Goal: Task Accomplishment & Management: Complete application form

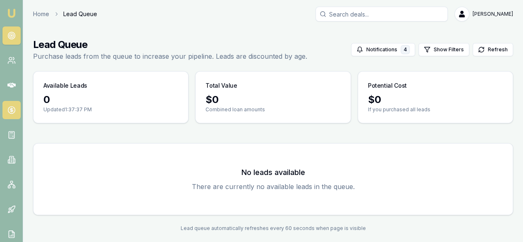
click at [12, 110] on icon at bounding box center [11, 110] width 8 height 8
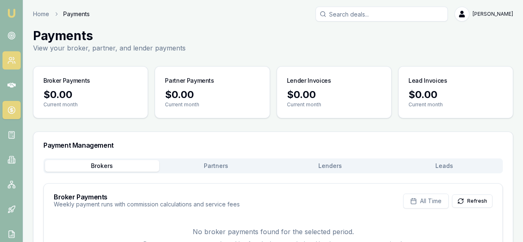
click at [7, 59] on icon at bounding box center [11, 60] width 8 height 8
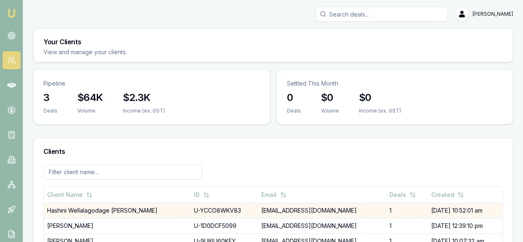
click at [308, 203] on td "[EMAIL_ADDRESS][DOMAIN_NAME]" at bounding box center [322, 210] width 128 height 15
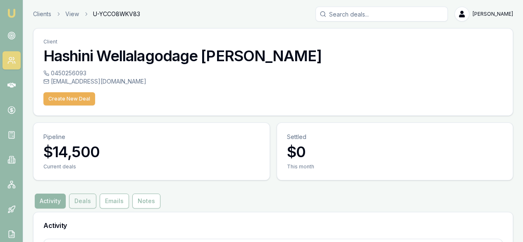
click at [79, 193] on button "Deals" at bounding box center [82, 200] width 27 height 15
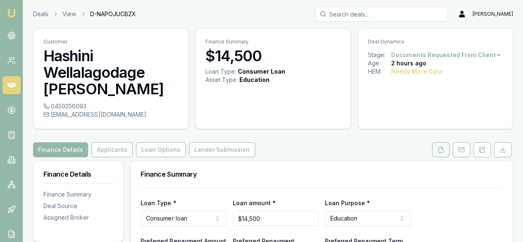
click at [438, 152] on icon at bounding box center [440, 149] width 7 height 7
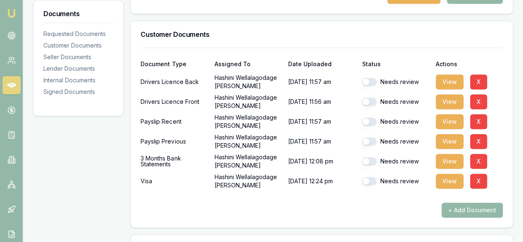
scroll to position [214, 0]
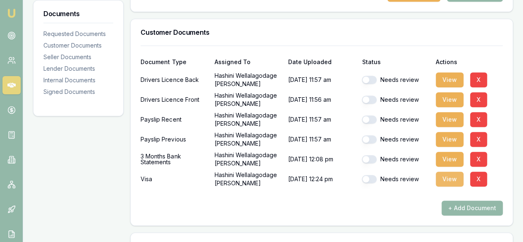
click at [444, 182] on button "View" at bounding box center [450, 179] width 28 height 15
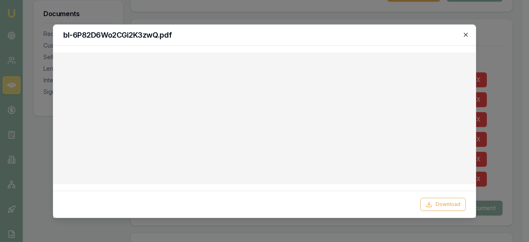
click at [466, 35] on icon "button" at bounding box center [466, 34] width 7 height 7
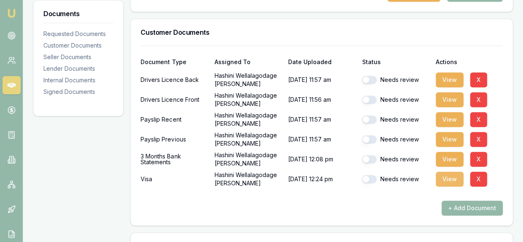
click at [446, 180] on button "View" at bounding box center [450, 179] width 28 height 15
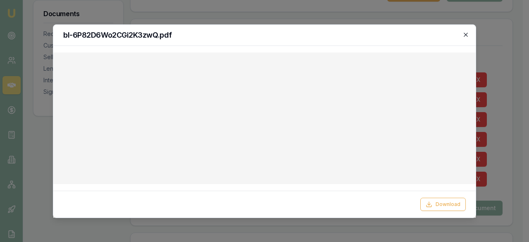
click at [466, 34] on icon "button" at bounding box center [466, 35] width 4 height 4
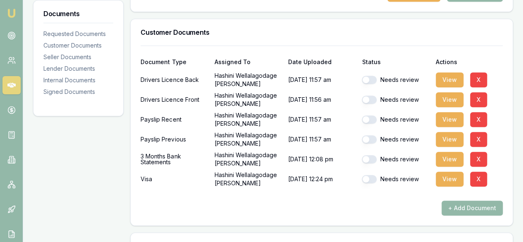
click at [370, 177] on button "button" at bounding box center [369, 179] width 15 height 8
checkbox input "true"
click at [446, 154] on button "View" at bounding box center [450, 159] width 28 height 15
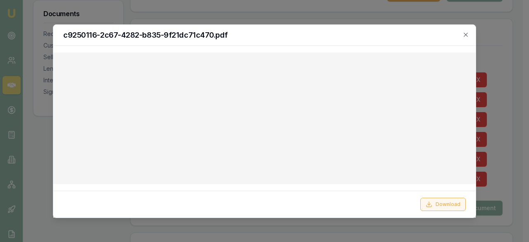
click at [441, 205] on button "Download" at bounding box center [442, 204] width 45 height 13
click at [467, 33] on icon "button" at bounding box center [466, 35] width 4 height 4
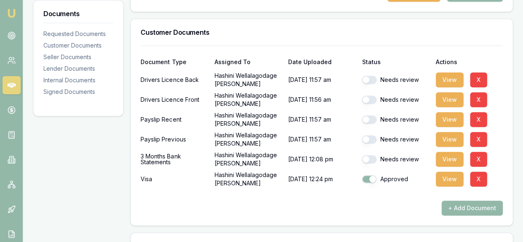
click at [368, 160] on button "button" at bounding box center [369, 159] width 15 height 8
checkbox input "true"
click at [442, 140] on button "View" at bounding box center [450, 139] width 28 height 15
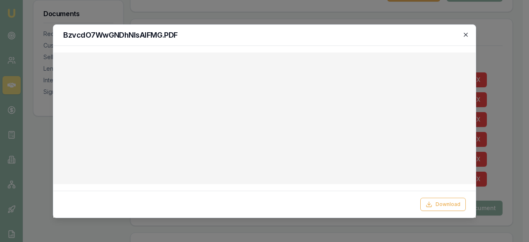
click at [466, 36] on icon "button" at bounding box center [466, 34] width 7 height 7
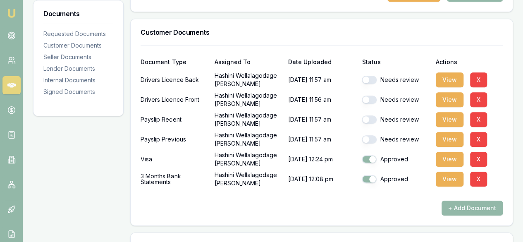
click at [370, 138] on button "button" at bounding box center [369, 139] width 15 height 8
checkbox input "true"
click at [457, 118] on button "View" at bounding box center [450, 119] width 28 height 15
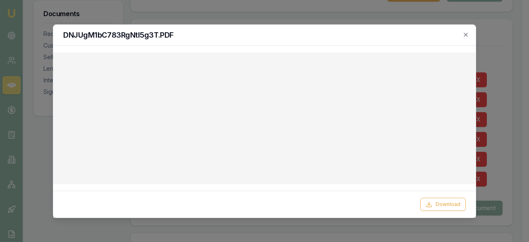
click at [468, 31] on div "DNJUgM1bC783RgNtI5g3T.PDF" at bounding box center [264, 35] width 423 height 21
click at [466, 34] on icon "button" at bounding box center [466, 35] width 4 height 4
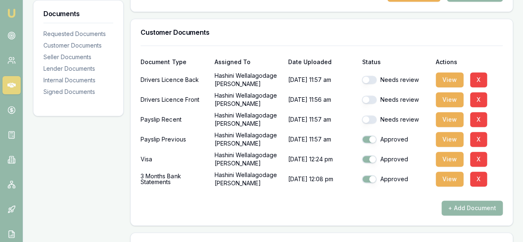
click at [365, 117] on button "button" at bounding box center [369, 119] width 15 height 8
checkbox input "true"
click at [423, 135] on div "Approved" at bounding box center [395, 139] width 67 height 8
click at [449, 97] on button "View" at bounding box center [450, 99] width 28 height 15
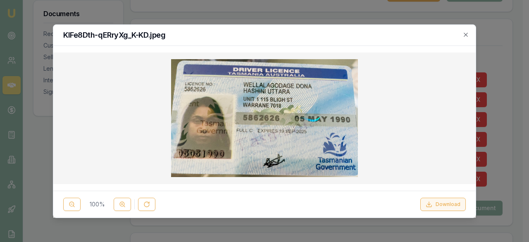
click at [446, 201] on button "Download" at bounding box center [442, 204] width 45 height 13
click at [451, 204] on button "Download" at bounding box center [442, 204] width 45 height 13
click at [464, 34] on icon "button" at bounding box center [466, 34] width 7 height 7
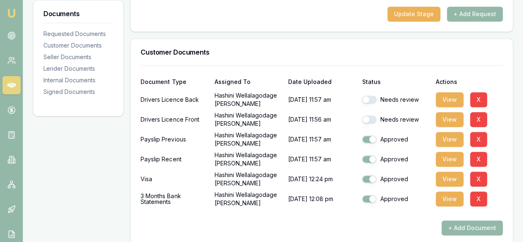
scroll to position [191, 0]
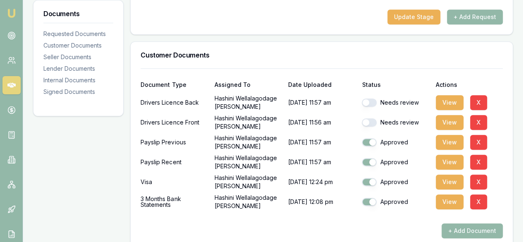
click at [370, 122] on button "button" at bounding box center [369, 122] width 15 height 8
checkbox input "true"
click at [453, 103] on button "View" at bounding box center [450, 102] width 28 height 15
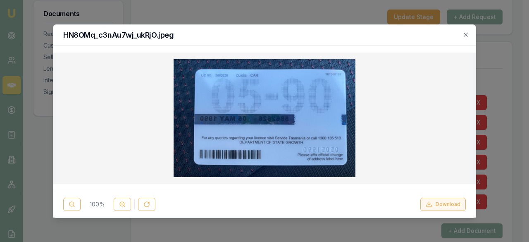
click at [429, 209] on button "Download" at bounding box center [442, 204] width 45 height 13
click at [468, 35] on icon "button" at bounding box center [466, 34] width 7 height 7
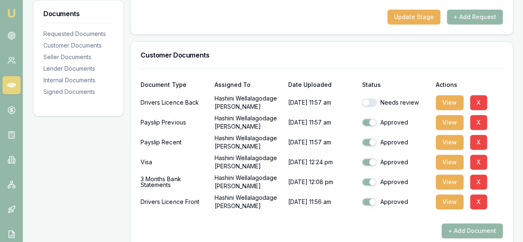
click at [367, 102] on button "button" at bounding box center [369, 102] width 15 height 8
checkbox input "true"
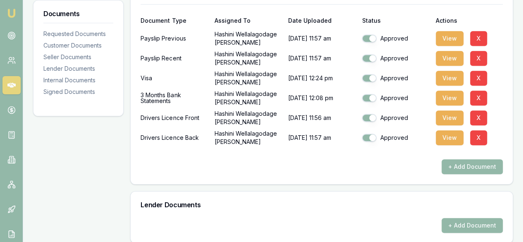
scroll to position [258, 0]
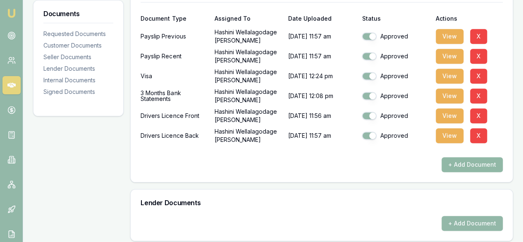
click at [464, 162] on button "+ Add Document" at bounding box center [472, 164] width 61 height 15
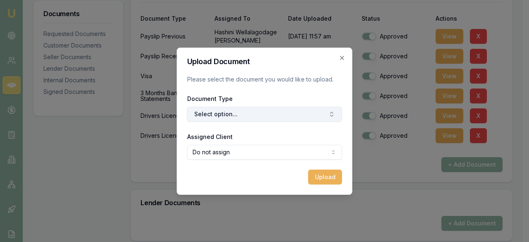
click at [303, 117] on button "Select option..." at bounding box center [264, 114] width 155 height 15
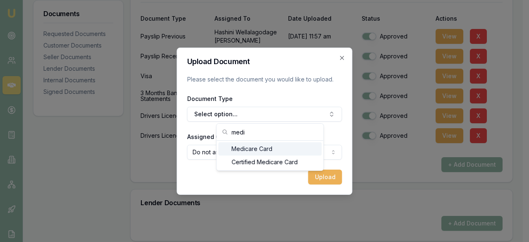
type input "medi"
click at [268, 150] on div "Medicare Card" at bounding box center [269, 148] width 103 height 13
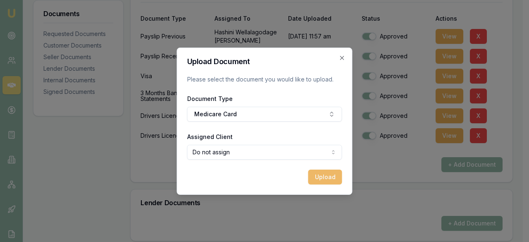
click at [327, 179] on button "Upload" at bounding box center [325, 176] width 34 height 15
click at [343, 59] on icon "button" at bounding box center [342, 58] width 7 height 7
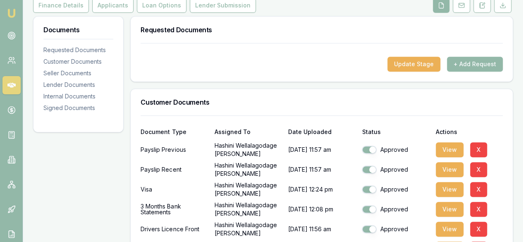
scroll to position [143, 0]
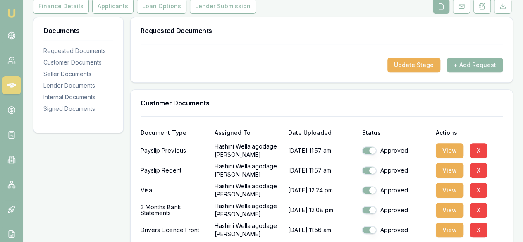
click at [476, 62] on button "+ Add Request" at bounding box center [475, 64] width 56 height 15
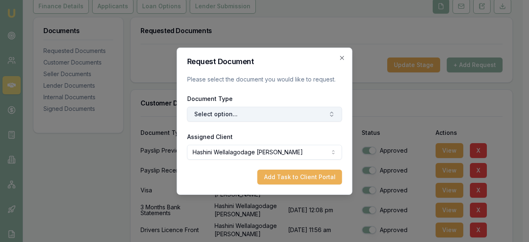
click at [307, 114] on button "Select option..." at bounding box center [264, 114] width 155 height 15
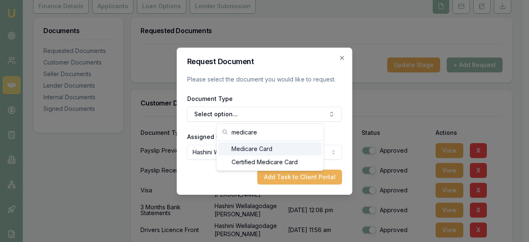
type input "medicare"
click at [283, 149] on div "Medicare Card" at bounding box center [269, 148] width 103 height 13
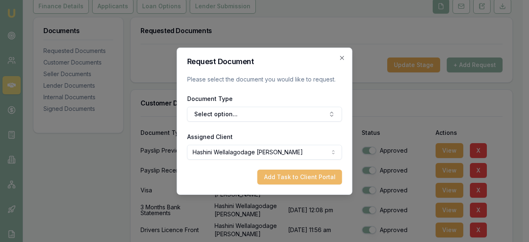
click at [279, 178] on button "Add Task to Client Portal" at bounding box center [300, 176] width 85 height 15
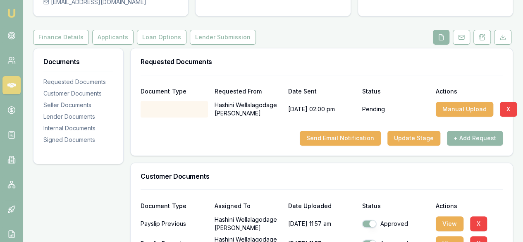
scroll to position [116, 0]
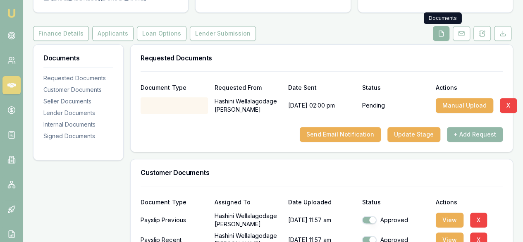
click at [442, 35] on icon at bounding box center [441, 33] width 7 height 7
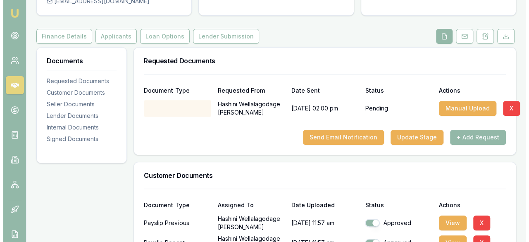
scroll to position [112, 0]
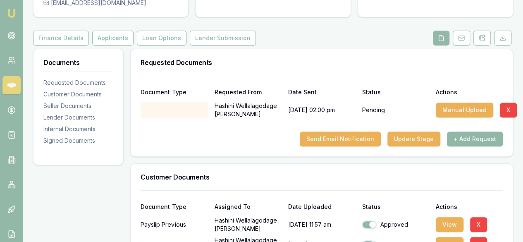
click at [484, 144] on button "+ Add Request" at bounding box center [475, 138] width 56 height 15
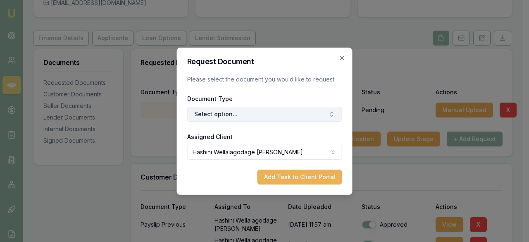
click at [316, 117] on button "Select option..." at bounding box center [264, 114] width 155 height 15
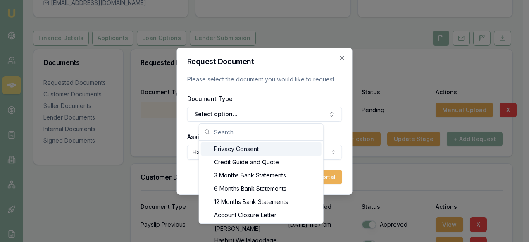
click at [281, 152] on div "Privacy Consent" at bounding box center [261, 148] width 121 height 13
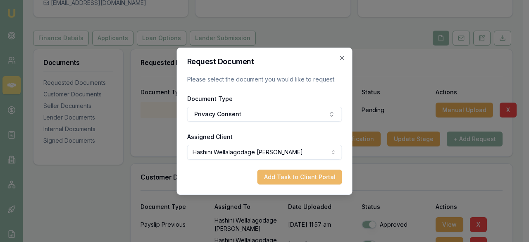
click at [288, 177] on button "Add Task to Client Portal" at bounding box center [300, 176] width 85 height 15
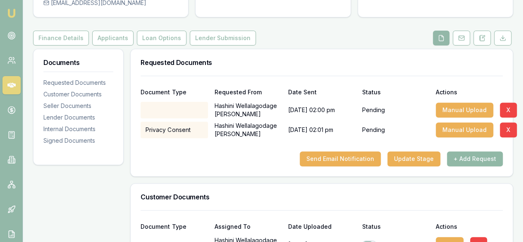
click at [466, 158] on button "+ Add Request" at bounding box center [475, 158] width 56 height 15
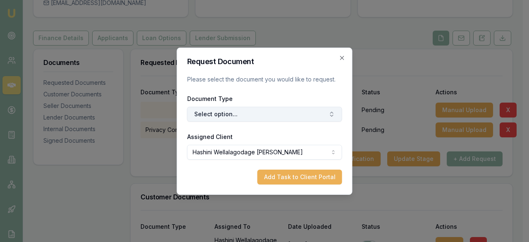
click at [321, 115] on button "Select option..." at bounding box center [264, 114] width 155 height 15
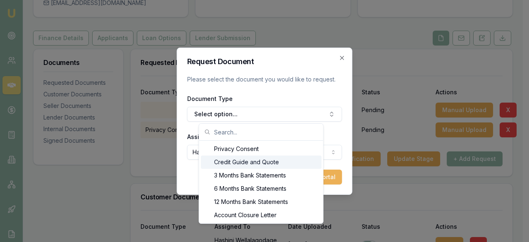
click at [286, 162] on div "Credit Guide and Quote" at bounding box center [261, 161] width 121 height 13
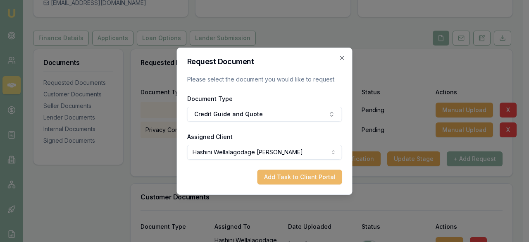
click at [292, 180] on button "Add Task to Client Portal" at bounding box center [300, 176] width 85 height 15
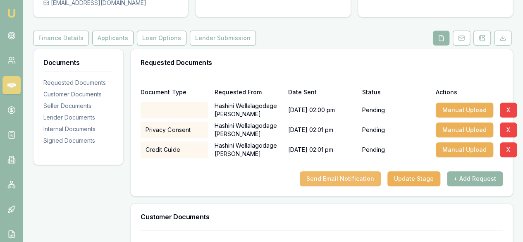
click at [346, 179] on button "Send Email Notification" at bounding box center [340, 178] width 81 height 15
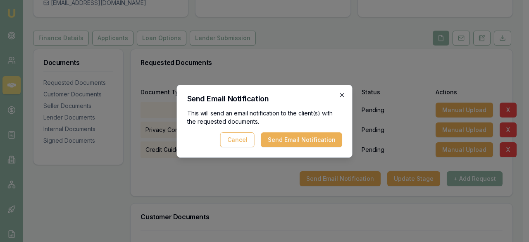
click at [341, 95] on icon "button" at bounding box center [342, 95] width 7 height 7
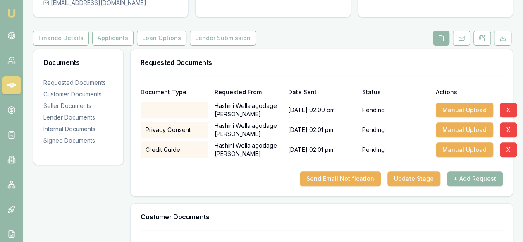
click at [196, 115] on div at bounding box center [174, 110] width 67 height 17
click at [187, 110] on div at bounding box center [174, 110] width 67 height 17
click at [500, 110] on button "X" at bounding box center [508, 110] width 17 height 15
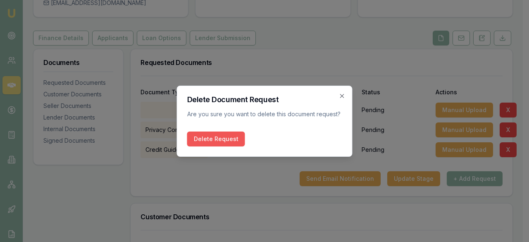
click at [229, 143] on button "Delete Request" at bounding box center [216, 138] width 58 height 15
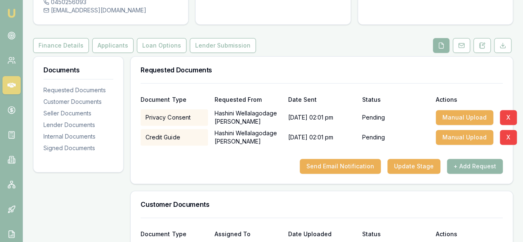
scroll to position [105, 0]
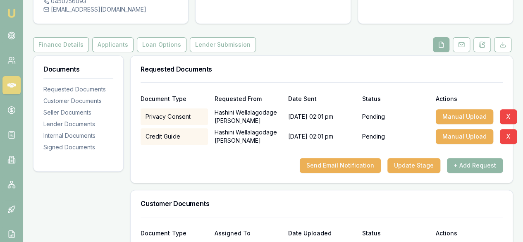
click at [470, 166] on button "+ Add Request" at bounding box center [475, 165] width 56 height 15
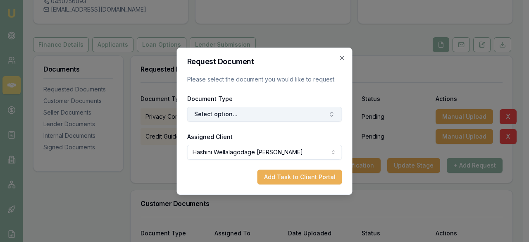
click at [275, 110] on button "Select option..." at bounding box center [264, 114] width 155 height 15
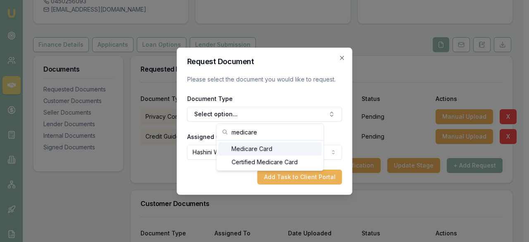
type input "medicare"
click at [276, 147] on div "Medicare Card" at bounding box center [269, 148] width 103 height 13
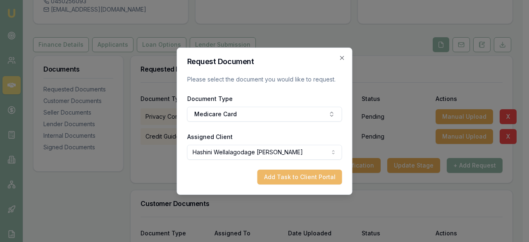
click at [289, 179] on button "Add Task to Client Portal" at bounding box center [300, 176] width 85 height 15
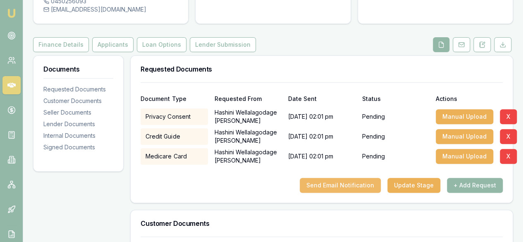
click at [347, 186] on button "Send Email Notification" at bounding box center [340, 185] width 81 height 15
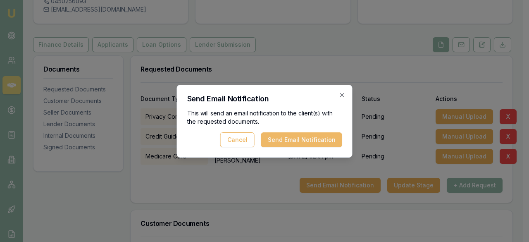
click at [332, 134] on button "Send Email Notification" at bounding box center [301, 139] width 81 height 15
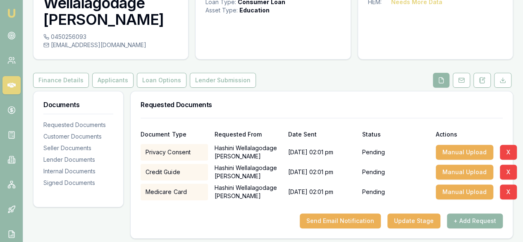
scroll to position [68, 0]
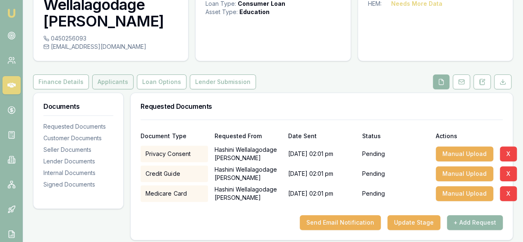
click at [110, 85] on button "Applicants" at bounding box center [112, 81] width 41 height 15
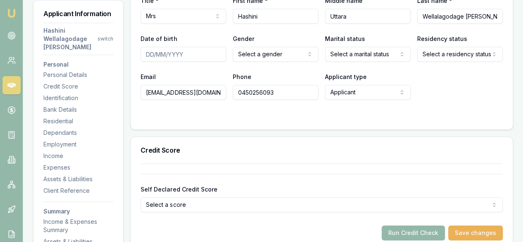
scroll to position [203, 0]
click at [150, 53] on input "Date of birth" at bounding box center [184, 53] width 86 height 15
type input "[DATE]"
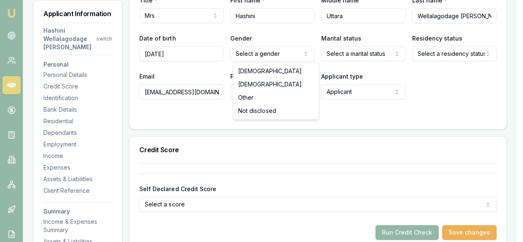
select select "FEMALE"
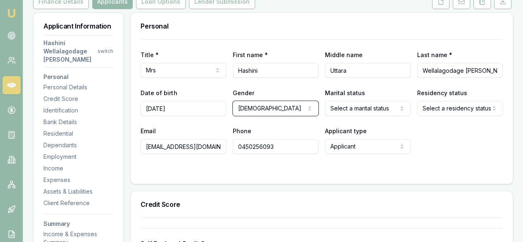
scroll to position [150, 0]
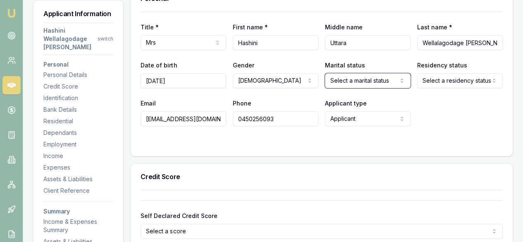
scroll to position [176, 0]
drag, startPoint x: 370, startPoint y: 83, endPoint x: 310, endPoint y: 64, distance: 62.5
click at [310, 64] on div "Gender Female Male Female Other Not disclosed" at bounding box center [276, 74] width 86 height 28
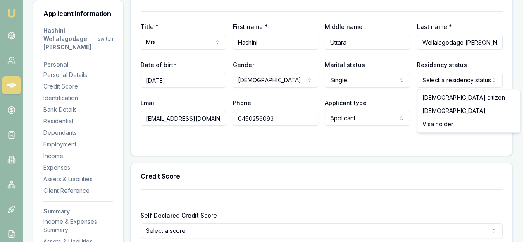
select select "VISA_HOLDER"
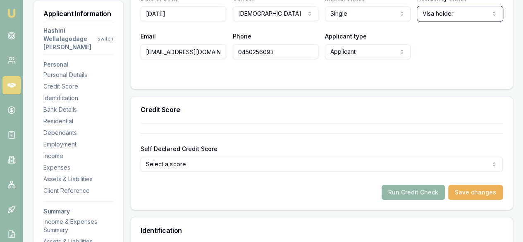
scroll to position [245, 0]
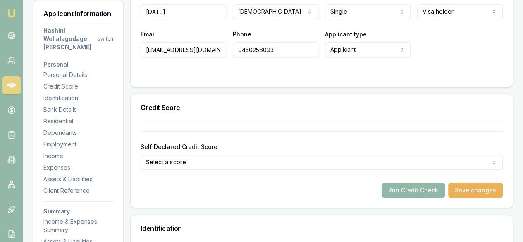
click at [408, 192] on button "Run Credit Check" at bounding box center [413, 190] width 63 height 15
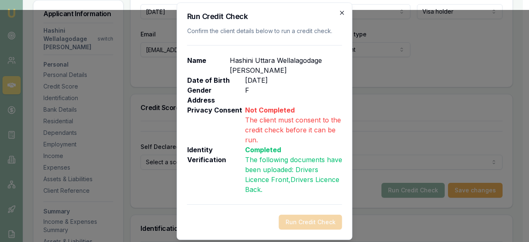
click at [340, 11] on icon "button" at bounding box center [342, 13] width 7 height 7
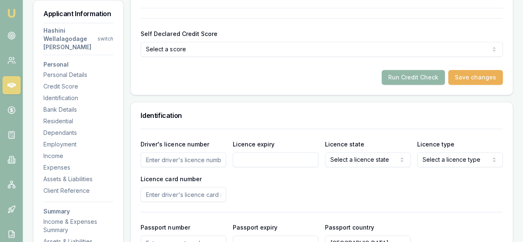
scroll to position [358, 0]
click at [189, 158] on input "Driver's licence number" at bounding box center [184, 159] width 86 height 15
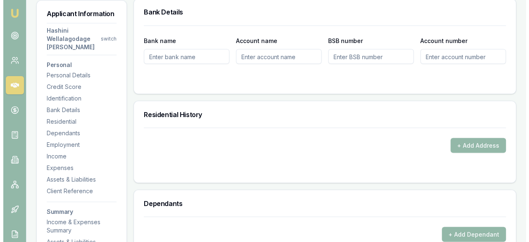
scroll to position [733, 0]
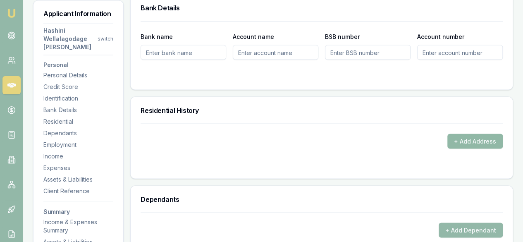
click at [477, 138] on button "+ Add Address" at bounding box center [474, 141] width 55 height 15
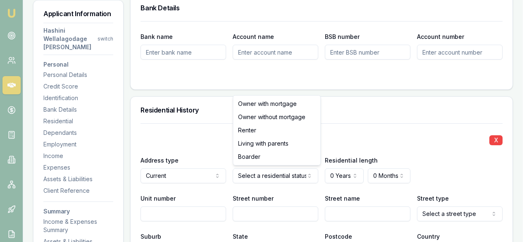
select select "RENTER"
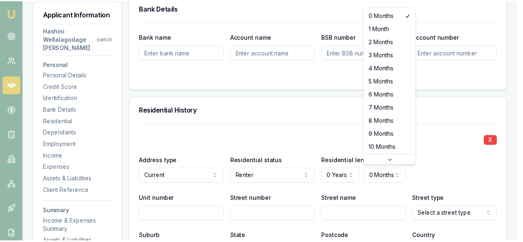
scroll to position [13, 0]
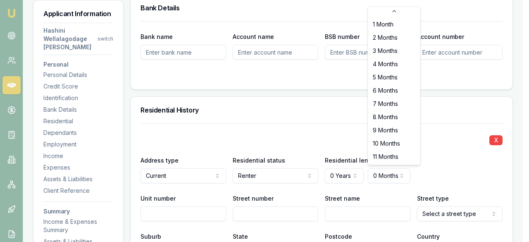
select select "9"
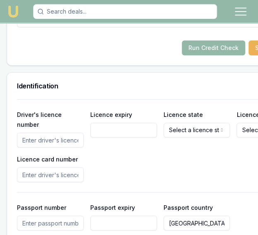
scroll to position [753, 0]
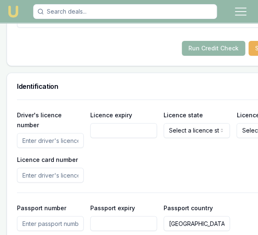
click at [38, 133] on input "Driver's licence number" at bounding box center [50, 140] width 67 height 15
type input "6862626"
click at [108, 123] on input "Licence expiry" at bounding box center [123, 130] width 67 height 15
type input "[DATE]"
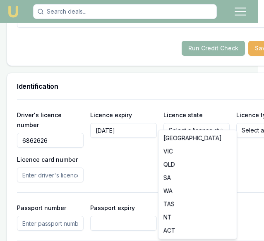
select select "TAS"
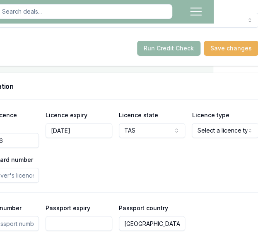
scroll to position [753, 38]
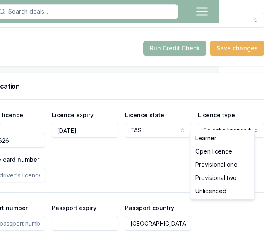
select select "OPEN_LICENCE"
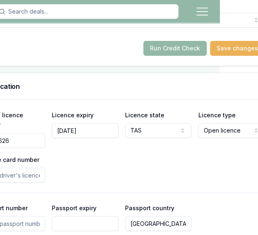
click at [163, 170] on div "Driver's licence number 6862626 Licence expiry 19/09/2025 Licence state TAS NSW…" at bounding box center [122, 146] width 286 height 73
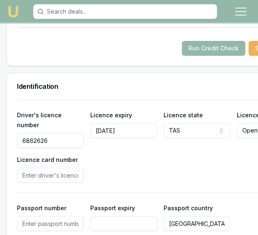
click at [46, 168] on input "Licence card number" at bounding box center [50, 175] width 67 height 15
click at [45, 168] on input "Licence card number" at bounding box center [50, 175] width 67 height 15
type input "T01586107"
click at [121, 156] on div "Driver's licence number 6862626 Licence expiry 19/09/2025 Licence state TAS NSW…" at bounding box center [160, 146] width 286 height 73
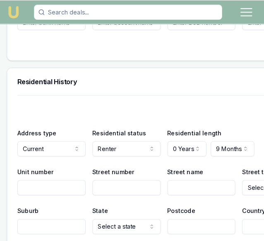
scroll to position [1141, 0]
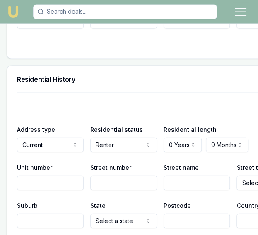
click at [37, 175] on input "Unit number" at bounding box center [50, 182] width 67 height 15
type input "1"
click at [107, 175] on input "Street number" at bounding box center [123, 182] width 67 height 15
type input "115"
click at [166, 175] on input "Street name" at bounding box center [196, 182] width 67 height 15
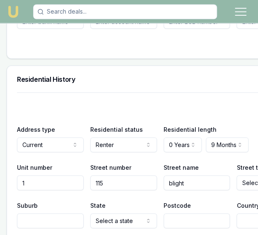
click at [164, 175] on input "blight" at bounding box center [196, 182] width 67 height 15
click at [169, 175] on input "bblight" at bounding box center [196, 182] width 67 height 15
type input "Blight"
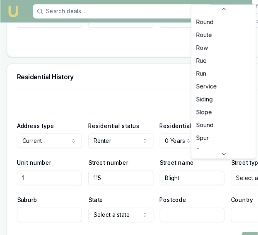
scroll to position [2161, 0]
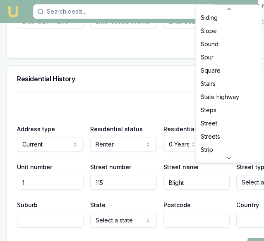
select select "Streets"
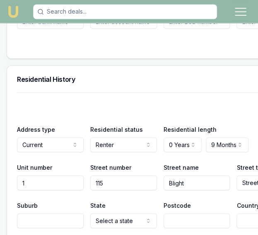
click at [67, 213] on input "Suburb" at bounding box center [50, 220] width 67 height 15
type input "7018"
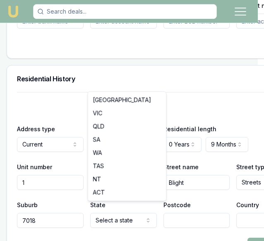
select select "TAS"
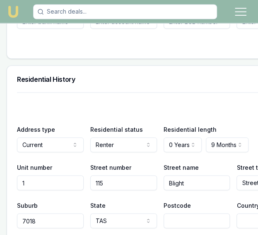
click at [188, 214] on input "Postcode" at bounding box center [196, 220] width 67 height 15
drag, startPoint x: 35, startPoint y: 209, endPoint x: 2, endPoint y: 207, distance: 33.6
click at [2, 207] on main "Customer Hashini Wellalagodage Dona 0450256093 hashiniuttara@ymail.com Finance …" at bounding box center [129, 43] width 258 height 2309
type input "wARRANE"
click at [173, 213] on input "Postcode" at bounding box center [196, 220] width 67 height 15
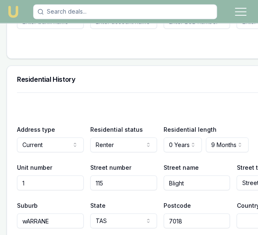
type input "7018"
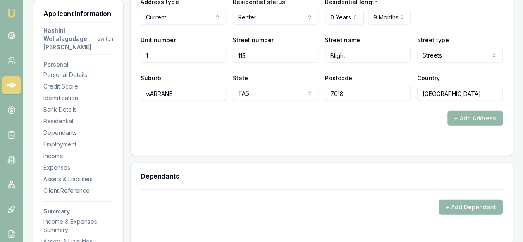
scroll to position [892, 0]
type input "Tasmania"
click at [475, 122] on button "+ Add Address" at bounding box center [474, 117] width 55 height 15
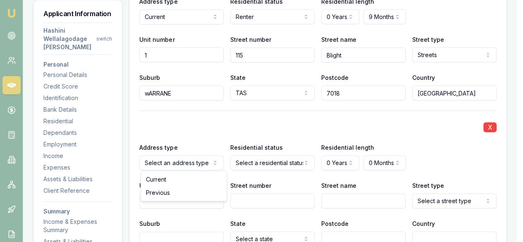
select select "PREVIOUS"
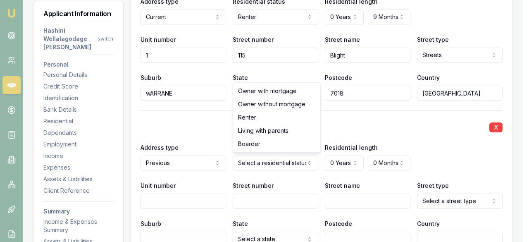
select select "RENTER"
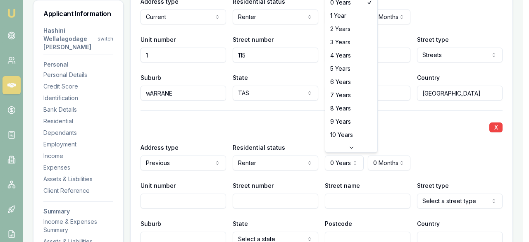
select select "5"
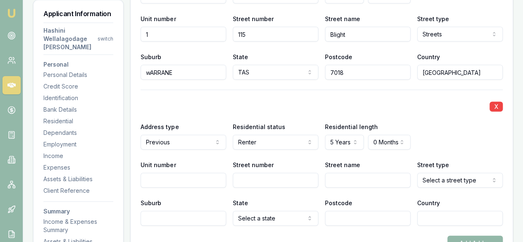
scroll to position [910, 0]
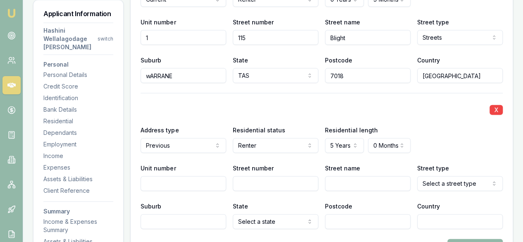
click at [196, 181] on input "Unit number" at bounding box center [184, 183] width 86 height 15
paste input "12 Kenton Road, Geilston Bay, TAS 7015 - Realestate"
drag, startPoint x: 154, startPoint y: 183, endPoint x: 229, endPoint y: 179, distance: 75.7
click at [229, 179] on div "Unit number 12 Kenton Road, Geilston Bay, TAS 7015 Street number Street name St…" at bounding box center [322, 177] width 362 height 28
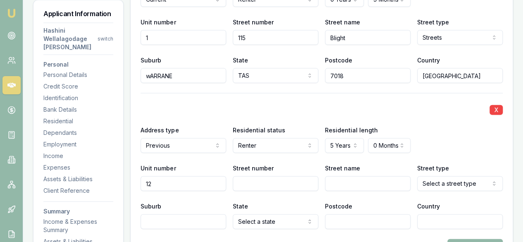
scroll to position [0, 0]
type input "12"
click at [273, 184] on input "Street number" at bounding box center [276, 183] width 86 height 15
click at [360, 184] on input "Street name" at bounding box center [368, 183] width 86 height 15
type input "V"
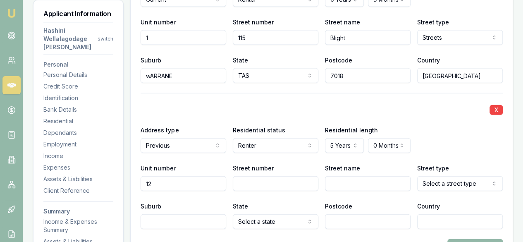
paste input "Kenton Road, Geilston Bay, TAS 7015"
type input "Kenton Road, Geilston Bay, TAS 7015"
click at [160, 186] on input "12" at bounding box center [184, 183] width 86 height 15
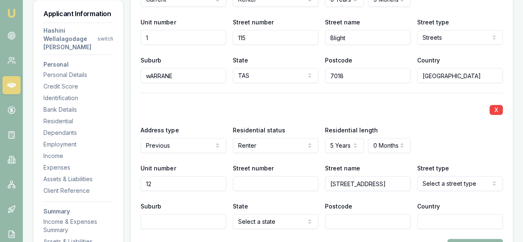
type input "1"
click at [251, 180] on input "Street number" at bounding box center [276, 183] width 86 height 15
type input "12"
drag, startPoint x: 368, startPoint y: 181, endPoint x: 415, endPoint y: 180, distance: 47.2
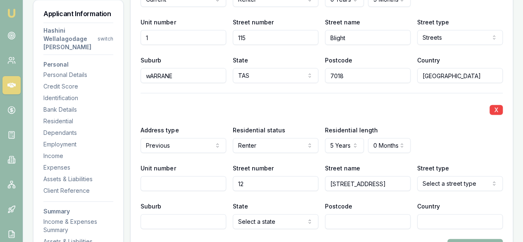
click at [415, 180] on div "Unit number Street number 12 Street name Kenton Road, Geilston Bay, TAS 7015 St…" at bounding box center [322, 177] width 362 height 28
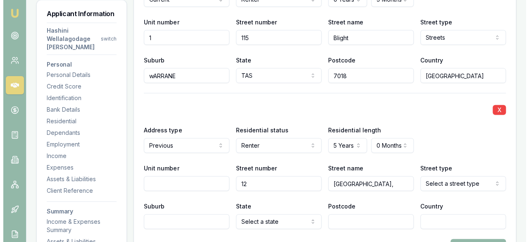
scroll to position [0, 0]
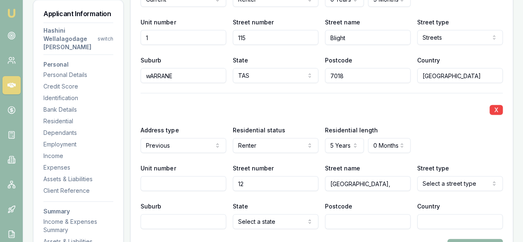
type input "Kenton Road,"
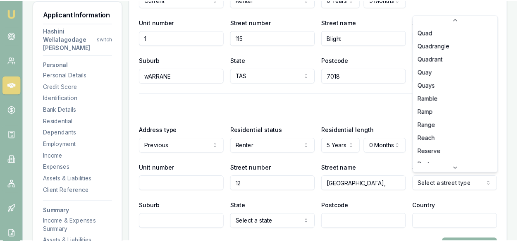
scroll to position [1923, 0]
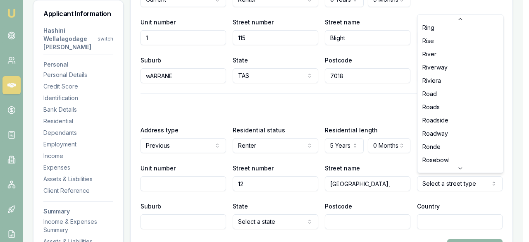
select select "Road"
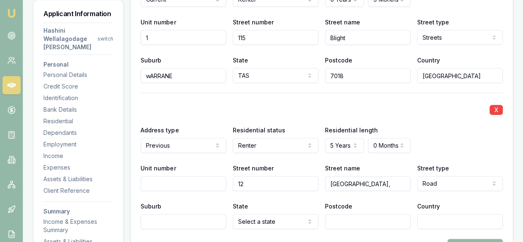
click at [181, 218] on input "Suburb" at bounding box center [184, 221] width 86 height 15
paste input "Geilston Bay, TAS 7015"
type input "Geilston Bay, TAS 7015"
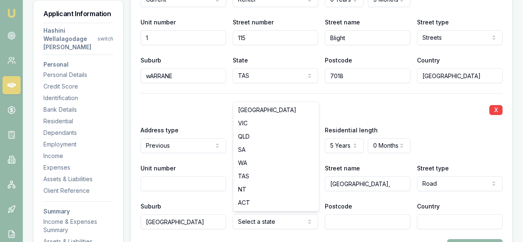
select select "TAS"
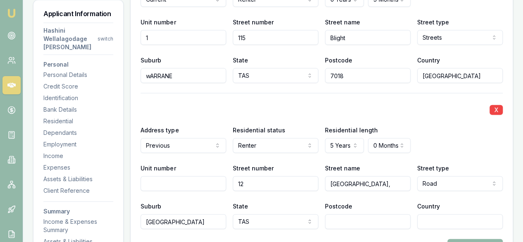
click at [341, 215] on input "Postcode" at bounding box center [368, 221] width 86 height 15
type input "7015"
click at [212, 221] on input "Geilston Bay, TAS 7015" at bounding box center [184, 221] width 86 height 15
type input "Geilston Bay,"
click at [447, 220] on input "Country" at bounding box center [460, 221] width 86 height 15
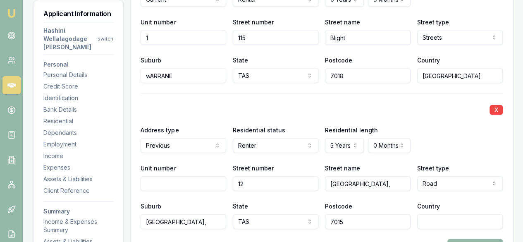
type input "Australia"
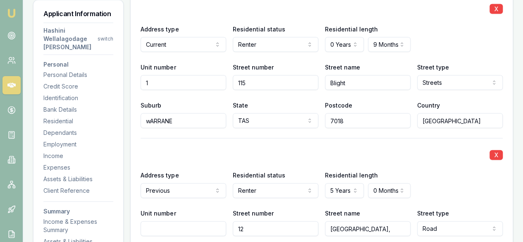
scroll to position [865, 0]
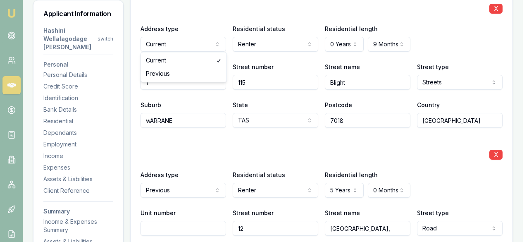
select select "PREVIOUS"
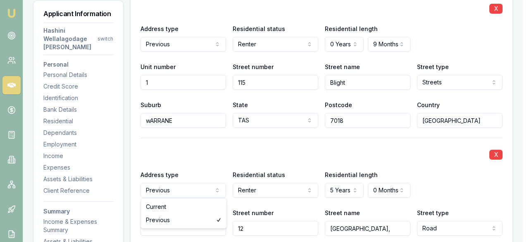
select select "CURRENT"
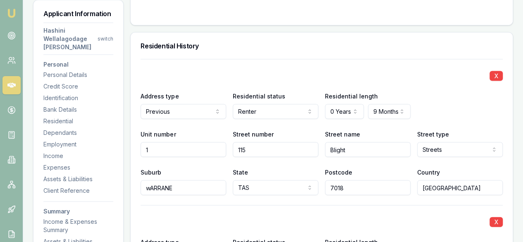
scroll to position [799, 0]
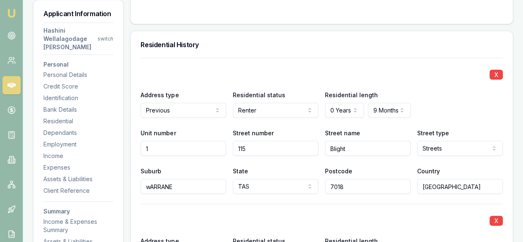
click at [395, 128] on div "Street name Blight" at bounding box center [368, 142] width 86 height 28
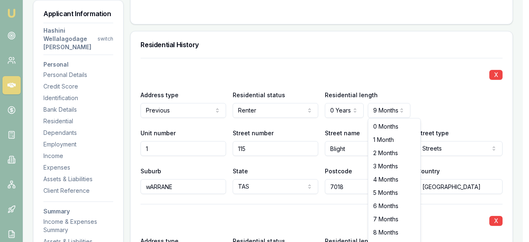
select select "0"
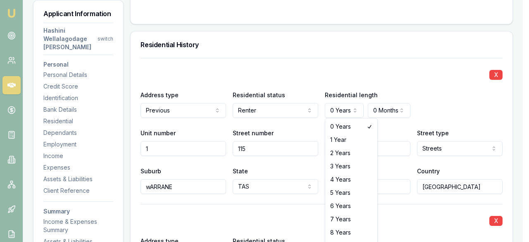
select select "5"
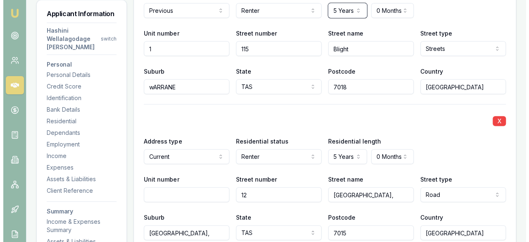
scroll to position [899, 0]
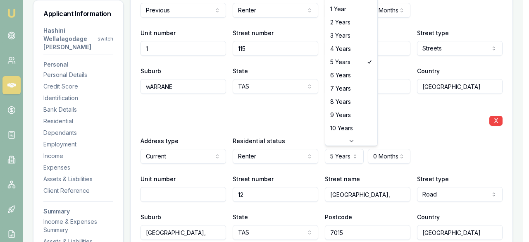
select select "1"
drag, startPoint x: 347, startPoint y: 8, endPoint x: 350, endPoint y: 73, distance: 65.0
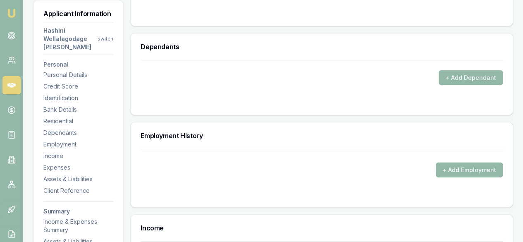
scroll to position [1177, 0]
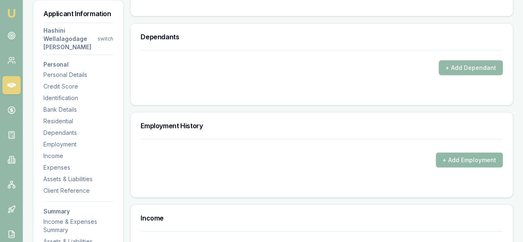
click at [465, 153] on button "+ Add Employment" at bounding box center [469, 160] width 67 height 15
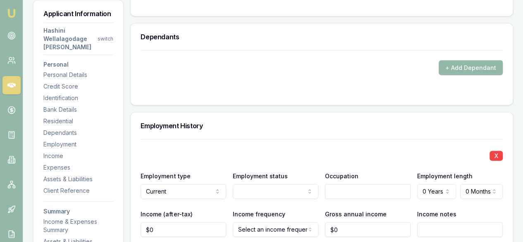
click at [337, 191] on input "text" at bounding box center [368, 191] width 86 height 15
type input "lEISURE AND LIFE STYLE ASSISTANT"
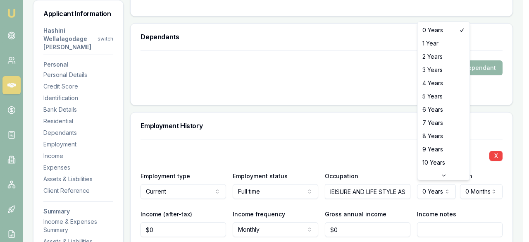
select select "6"
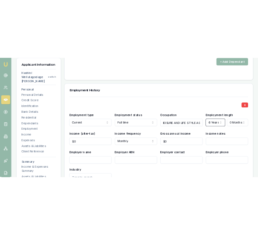
scroll to position [1241, 0]
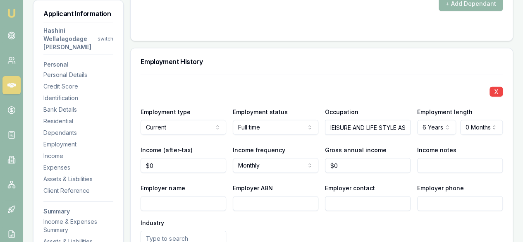
type input "0"
click at [186, 166] on input "0" at bounding box center [184, 165] width 86 height 15
type input "$4,400"
click at [378, 164] on input "0" at bounding box center [368, 165] width 86 height 15
type input "$0"
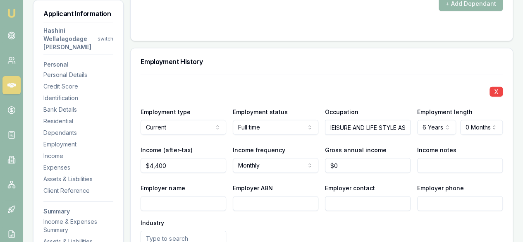
click at [178, 203] on input "Employer name" at bounding box center [184, 203] width 86 height 15
click at [190, 203] on input "Employer name" at bounding box center [184, 203] width 86 height 15
paste input "Geilston Bay, TAS 7015"
type input "Geilston Bay, TAS 7015"
drag, startPoint x: 217, startPoint y: 203, endPoint x: 137, endPoint y: 203, distance: 79.8
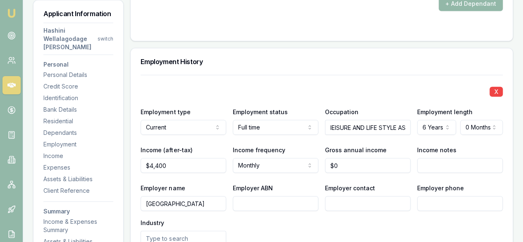
click at [137, 203] on div "X Employment type Current Current Previous Employment status Full time Full tim…" at bounding box center [322, 227] width 382 height 305
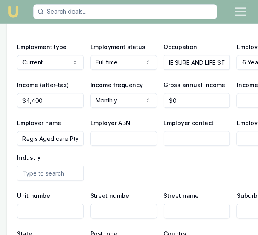
scroll to position [0, 2]
type input "Regis Aged care Pty"
click at [163, 131] on input "Employer contact" at bounding box center [196, 138] width 67 height 15
click at [118, 131] on input "Employer ABN" at bounding box center [123, 138] width 67 height 15
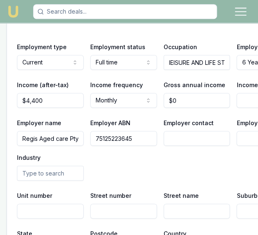
type input "75125223645"
click at [168, 131] on input "Employer contact" at bounding box center [196, 138] width 67 height 15
click at [198, 132] on input "Employer contact" at bounding box center [196, 138] width 67 height 15
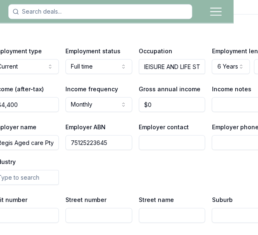
scroll to position [1678, 23]
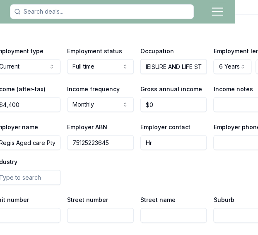
type input "Hr"
click at [238, 135] on input "Employer phone" at bounding box center [246, 142] width 67 height 15
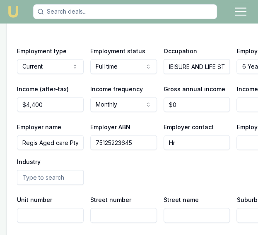
scroll to position [0, 2]
drag, startPoint x: 20, startPoint y: 131, endPoint x: 83, endPoint y: 139, distance: 63.8
click at [83, 139] on div "Employer name Regis Aged care Pty Employer ABN 75125223645 Employer contact Hr …" at bounding box center [160, 153] width 286 height 63
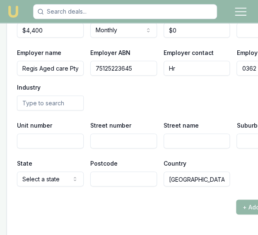
scroll to position [1752, 0]
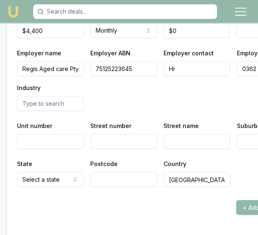
type input "0362 822 600"
click at [60, 96] on input "text" at bounding box center [50, 103] width 67 height 15
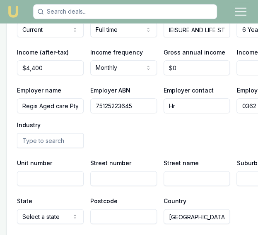
scroll to position [1714, 0]
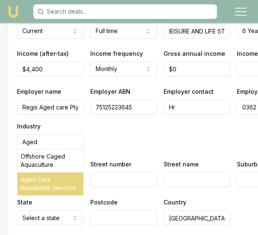
click at [51, 172] on div "Aged Care Residential Services" at bounding box center [50, 183] width 66 height 23
type input "Aged Care Residential Services"
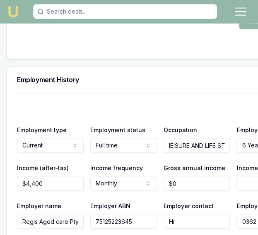
scroll to position [1600, 0]
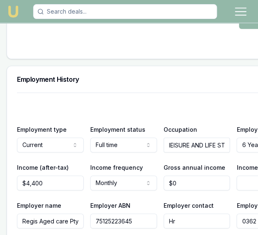
click at [163, 138] on input "lEISURE AND LIFE STYLE ASSISTANT" at bounding box center [196, 145] width 67 height 15
drag, startPoint x: 163, startPoint y: 134, endPoint x: 223, endPoint y: 139, distance: 60.6
click at [223, 139] on div "Employment type Current Current Previous Employment status Full time Full time …" at bounding box center [160, 138] width 286 height 28
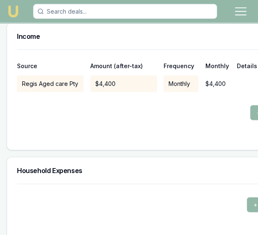
scroll to position [1982, 0]
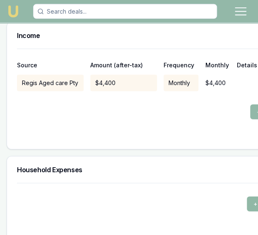
type input "LEISURE AND LIFE STYLE ASSISTANT"
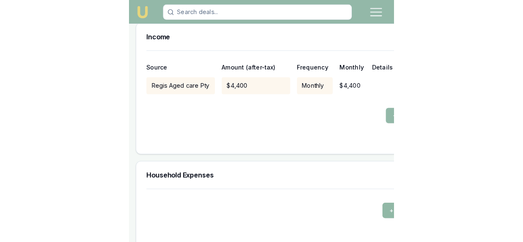
scroll to position [0, 0]
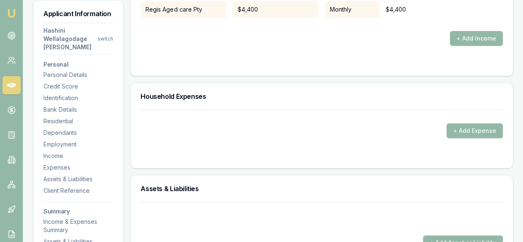
scroll to position [1697, 0]
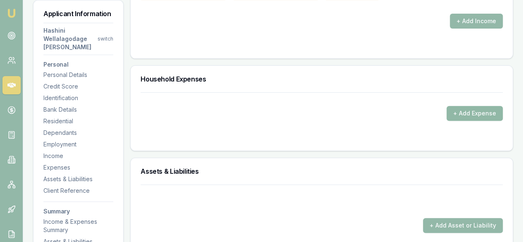
click at [470, 106] on button "+ Add Expense" at bounding box center [474, 113] width 56 height 15
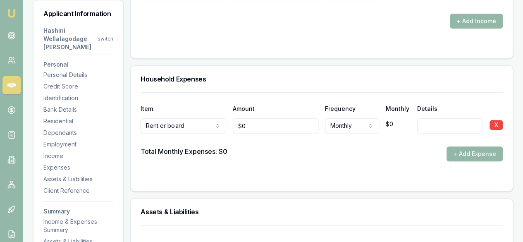
type input "0"
click at [256, 123] on input "0" at bounding box center [276, 125] width 86 height 15
type input "$1,020"
click at [429, 125] on input at bounding box center [450, 125] width 66 height 15
type input "Real estate"
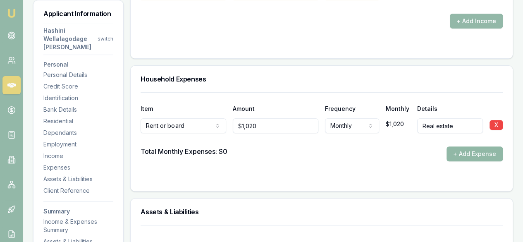
click at [463, 154] on button "+ Add Expense" at bounding box center [474, 153] width 56 height 15
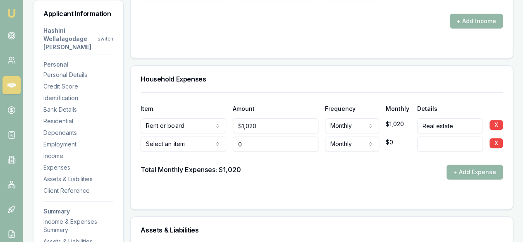
type input "$0"
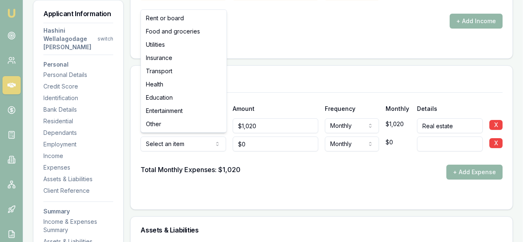
select select "FOOD_AND_GROCERIES"
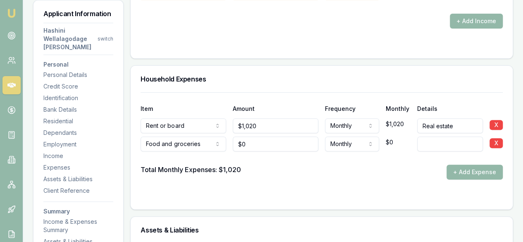
type input "0"
click at [255, 142] on input "0" at bounding box center [276, 143] width 86 height 15
type input "$300"
click at [471, 171] on button "+ Add Expense" at bounding box center [474, 172] width 56 height 15
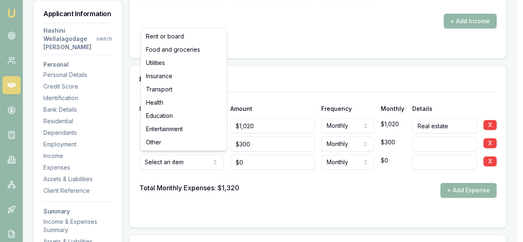
type input "$0"
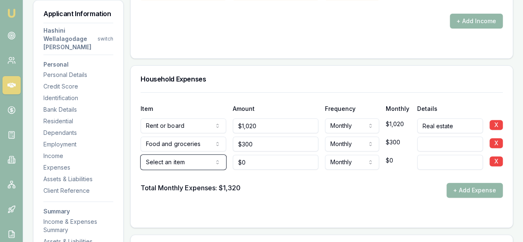
click at [461, 122] on input "Real estate" at bounding box center [450, 125] width 66 height 15
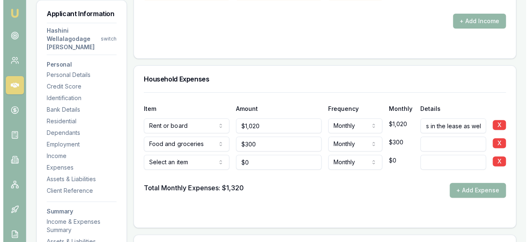
scroll to position [0, 140]
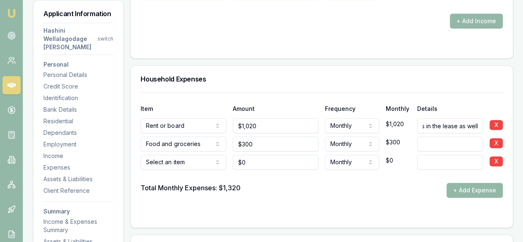
type input "Real estate She share her unit with her friend who is in the lease as well"
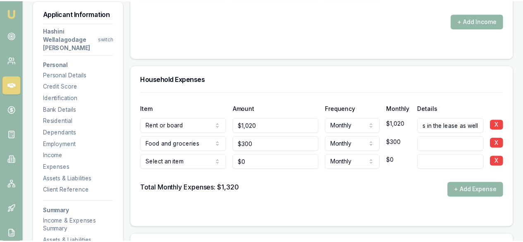
scroll to position [0, 0]
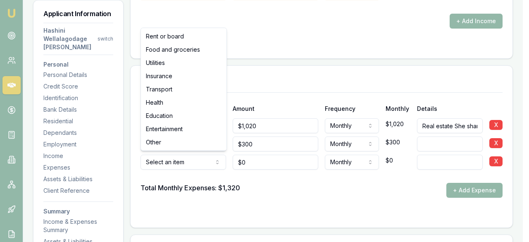
select select "UTILITIES"
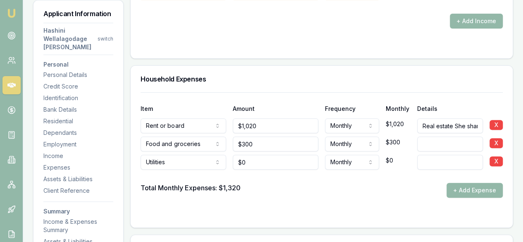
type input "0"
click at [267, 163] on input "0" at bounding box center [276, 162] width 86 height 15
type input "$278"
click at [428, 160] on input at bounding box center [450, 162] width 66 height 15
click at [458, 191] on button "+ Add Expense" at bounding box center [474, 190] width 56 height 15
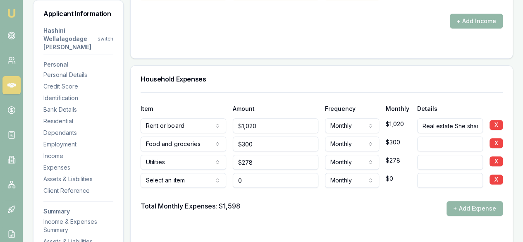
type input "$0"
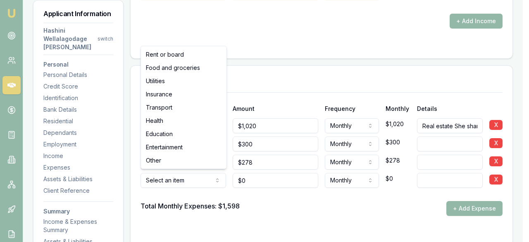
select select "INSURANCE"
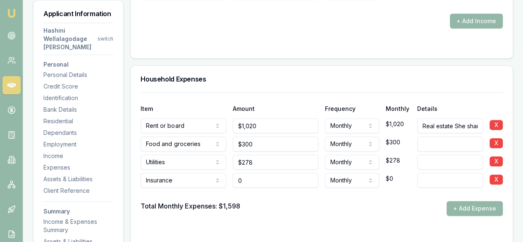
click at [258, 180] on input "0" at bounding box center [276, 180] width 86 height 15
click at [471, 201] on button "+ Add Expense" at bounding box center [474, 208] width 56 height 15
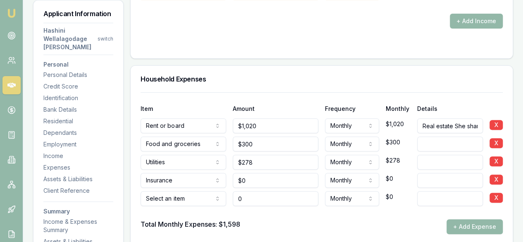
type input "0"
type input "$0"
click at [267, 175] on input "0" at bounding box center [276, 180] width 86 height 15
type input "$132"
click at [442, 174] on input at bounding box center [450, 180] width 66 height 15
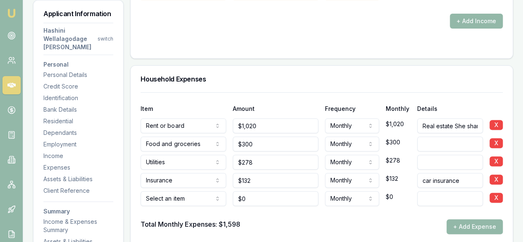
type input "car insurance"
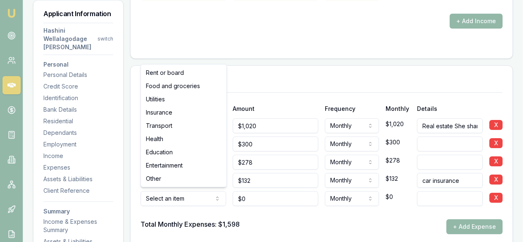
select select "TRANSPORT"
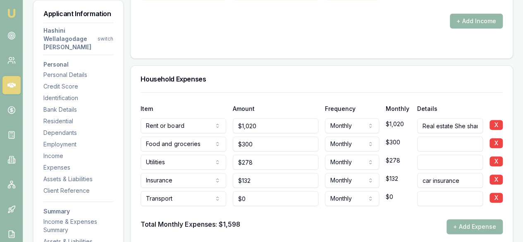
type input "0"
click at [277, 197] on input "0" at bounding box center [276, 198] width 86 height 15
type input "$180"
click at [447, 194] on input at bounding box center [450, 198] width 66 height 15
type input "petrol"
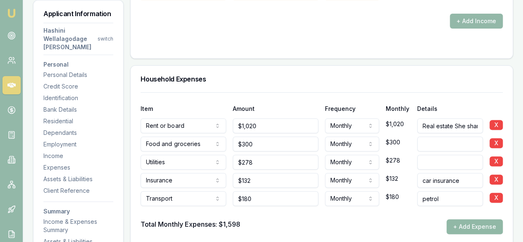
click at [471, 222] on button "+ Add Expense" at bounding box center [474, 226] width 56 height 15
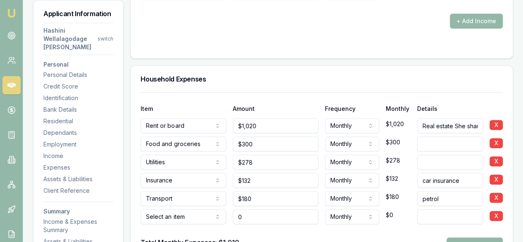
type input "$0"
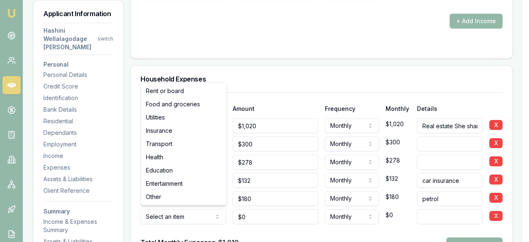
select select "ENTERTAINMENT"
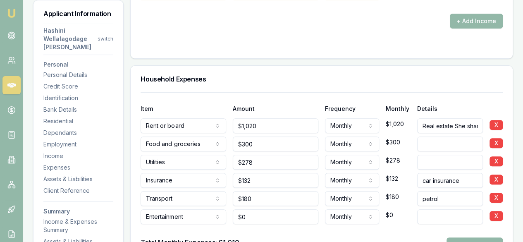
type input "0"
click at [248, 215] on input "0" at bounding box center [276, 216] width 86 height 15
type input "$150"
click at [432, 217] on input at bounding box center [450, 216] width 66 height 15
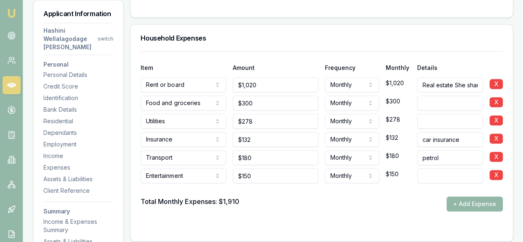
scroll to position [1738, 0]
click at [466, 201] on button "+ Add Expense" at bounding box center [474, 203] width 56 height 15
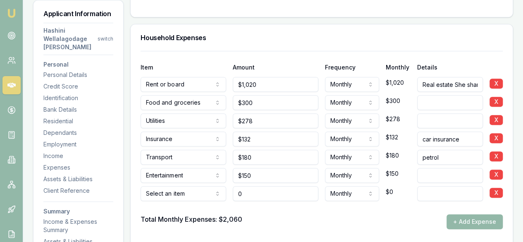
type input "$0"
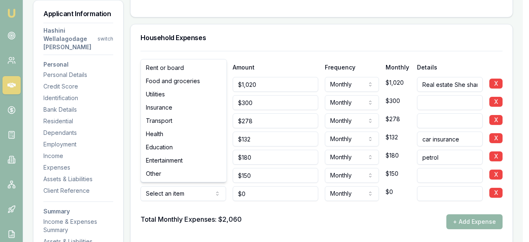
select select "OTHER"
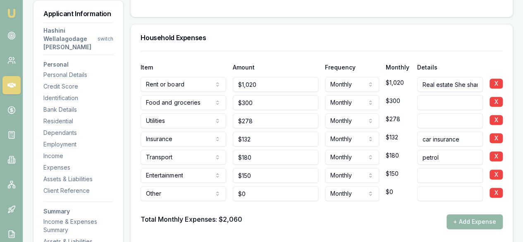
click at [419, 191] on input at bounding box center [450, 193] width 66 height 15
type input "Netflix, spotify"
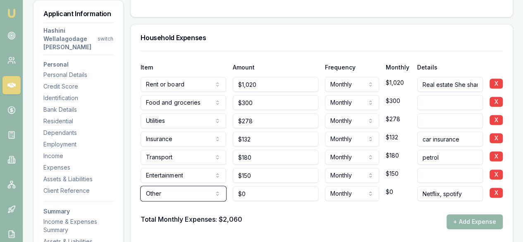
type input "0"
click at [260, 187] on input "0" at bounding box center [276, 193] width 86 height 15
type input "9"
type input "130"
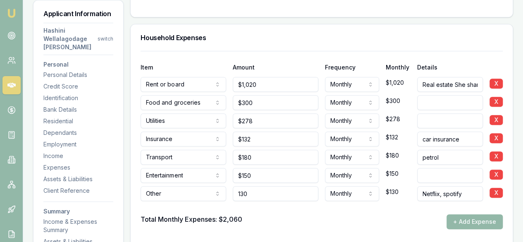
type input "150"
type input "$130"
click at [258, 173] on input "150" at bounding box center [276, 175] width 86 height 15
type input "$150"
drag, startPoint x: 321, startPoint y: 201, endPoint x: 320, endPoint y: 208, distance: 7.1
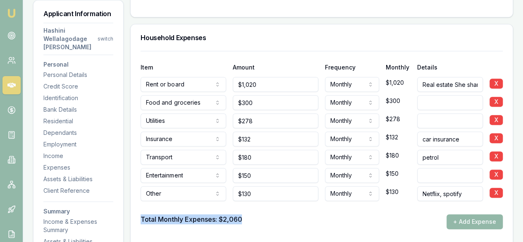
click at [320, 208] on div at bounding box center [322, 207] width 362 height 13
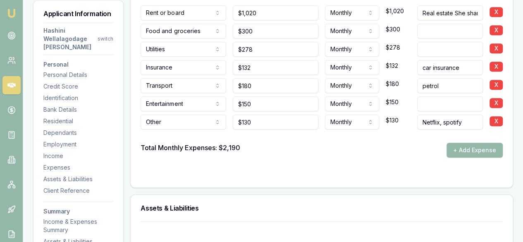
scroll to position [1810, 0]
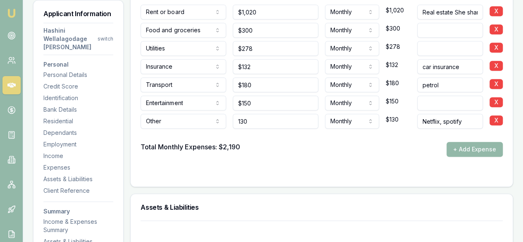
click at [276, 122] on input "130" at bounding box center [276, 121] width 86 height 15
type input "$184"
click at [466, 122] on input "Netflix, spotify" at bounding box center [450, 121] width 66 height 15
type input "Netflix, spotify, linkedin"
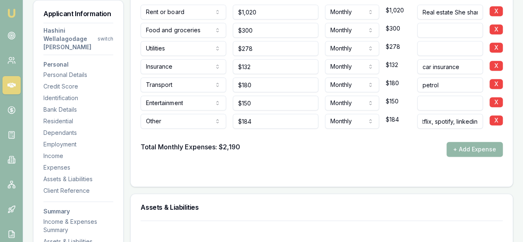
scroll to position [0, 0]
click at [386, 150] on div "Total Monthly Expenses: $2,190 + Add Expense" at bounding box center [322, 149] width 362 height 15
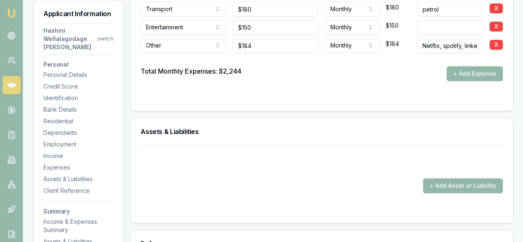
scroll to position [1886, 0]
click at [449, 184] on button "+ Add Asset or Liability" at bounding box center [463, 185] width 80 height 15
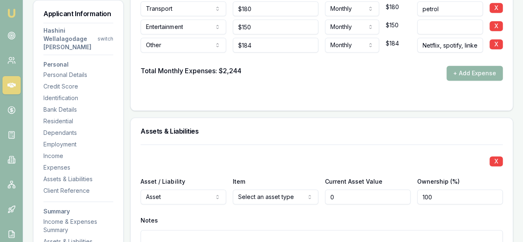
type input "$0"
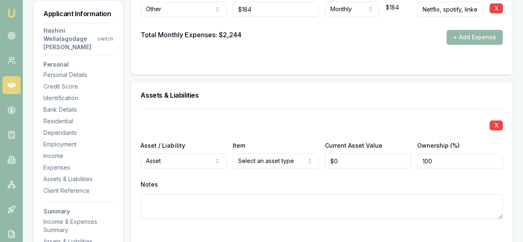
scroll to position [1923, 0]
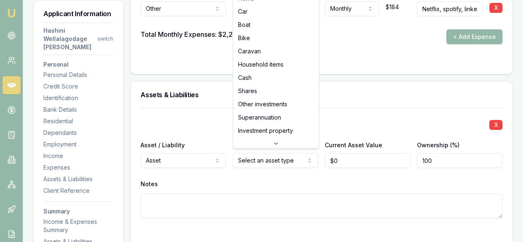
select select "CAR"
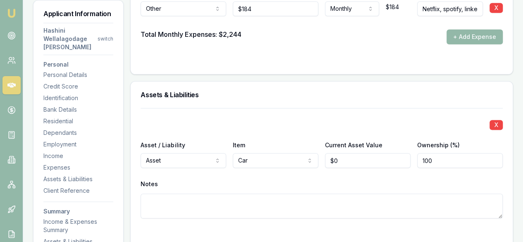
type input "0"
click at [358, 158] on input "0" at bounding box center [368, 160] width 86 height 15
type input "$12,000"
drag, startPoint x: 455, startPoint y: 164, endPoint x: 424, endPoint y: 184, distance: 36.5
click at [435, 179] on div "X Asset / Liability Asset Asset Liability Item Car Home Car Boat Bike Caravan H…" at bounding box center [322, 173] width 362 height 130
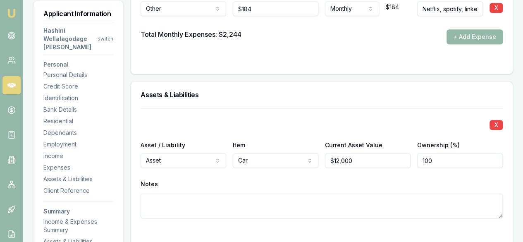
click at [198, 210] on textarea at bounding box center [322, 205] width 362 height 25
click at [181, 200] on textarea "Toyota coroll ceddar" at bounding box center [322, 205] width 362 height 25
type textarea "Toyota corolla ceddar"
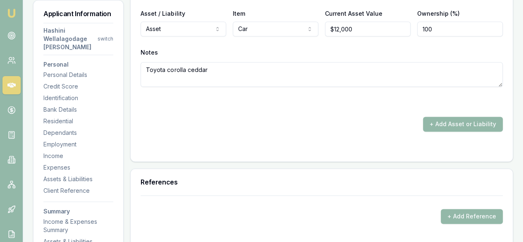
click at [227, 69] on textarea "Toyota corolla ceddar" at bounding box center [322, 74] width 362 height 25
type textarea "Toyota corolla ceddar 2010"
click at [437, 123] on button "+ Add Asset or Liability" at bounding box center [463, 124] width 80 height 15
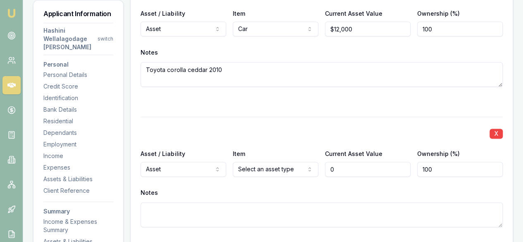
type input "$0"
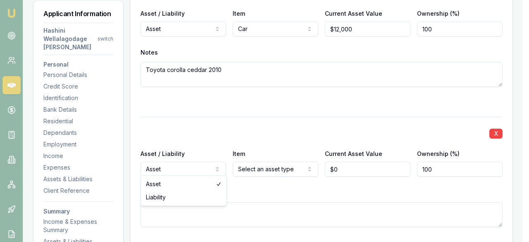
select select "LIABILITY"
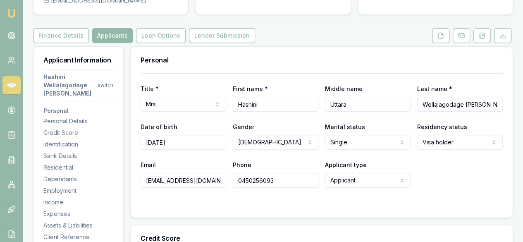
scroll to position [0, 0]
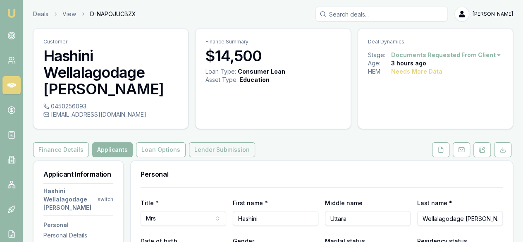
click at [207, 153] on button "Lender Submission" at bounding box center [222, 149] width 66 height 15
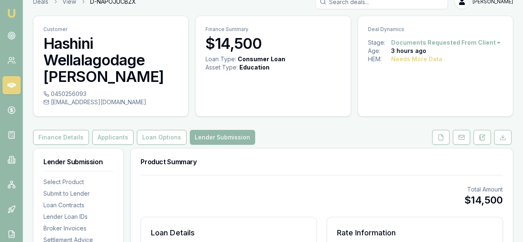
scroll to position [4, 0]
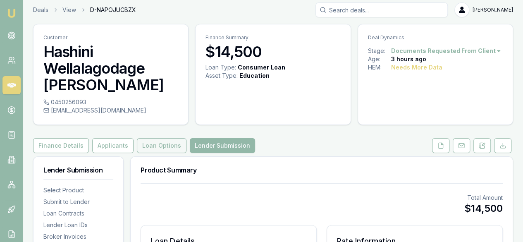
click at [157, 146] on button "Loan Options" at bounding box center [162, 145] width 50 height 15
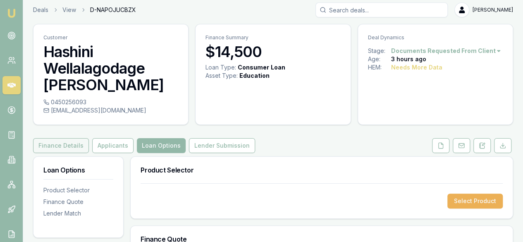
click at [69, 140] on button "Finance Details" at bounding box center [61, 145] width 56 height 15
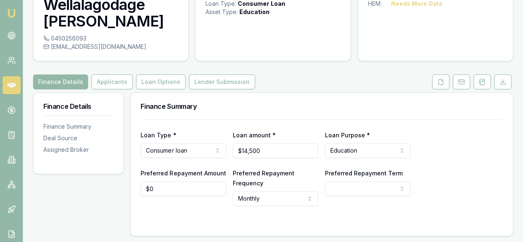
scroll to position [69, 0]
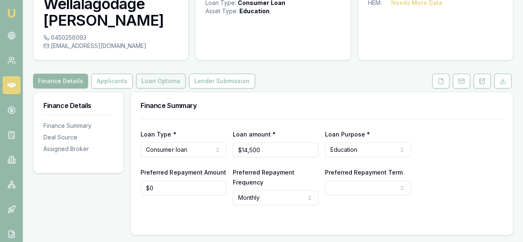
click at [153, 78] on button "Loan Options" at bounding box center [161, 81] width 50 height 15
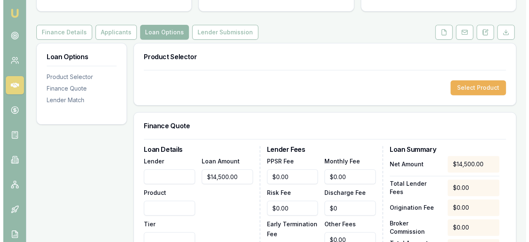
scroll to position [117, 0]
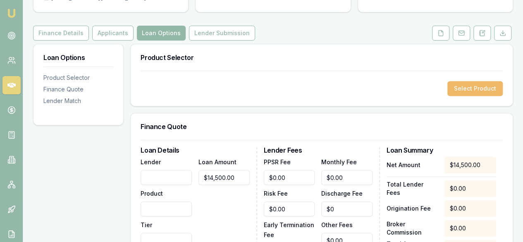
click at [477, 86] on button "Select Product" at bounding box center [474, 88] width 55 height 15
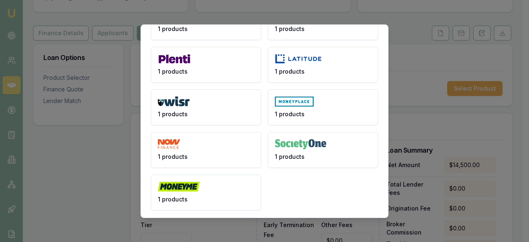
scroll to position [46, 0]
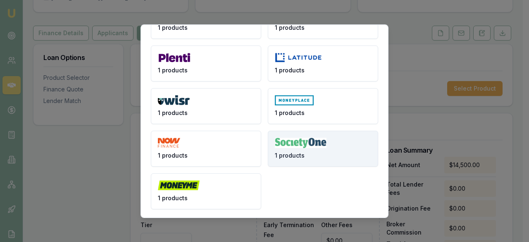
click at [279, 146] on img at bounding box center [301, 143] width 52 height 10
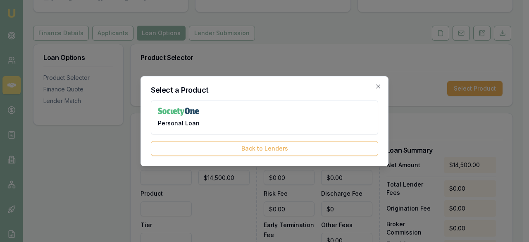
scroll to position [0, 0]
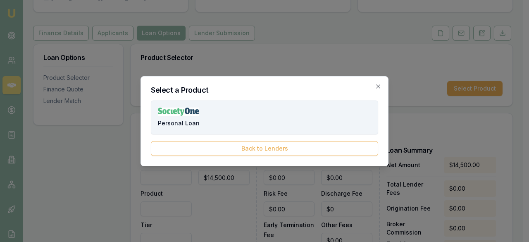
click at [184, 111] on img at bounding box center [178, 111] width 41 height 8
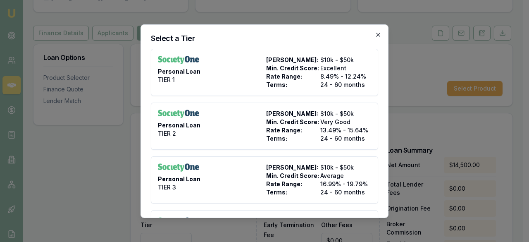
click at [375, 35] on icon "button" at bounding box center [378, 34] width 7 height 7
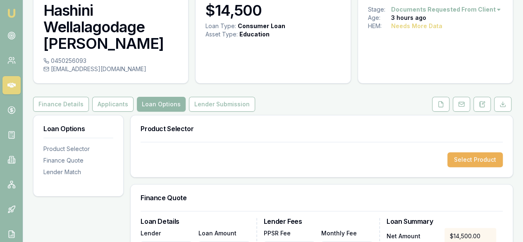
scroll to position [46, 0]
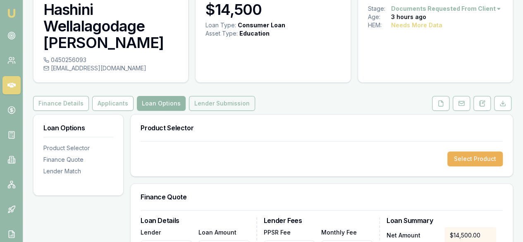
click at [207, 108] on button "Lender Submission" at bounding box center [222, 103] width 66 height 15
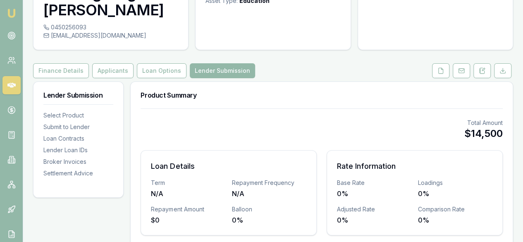
scroll to position [79, 0]
click at [69, 70] on button "Finance Details" at bounding box center [61, 71] width 56 height 15
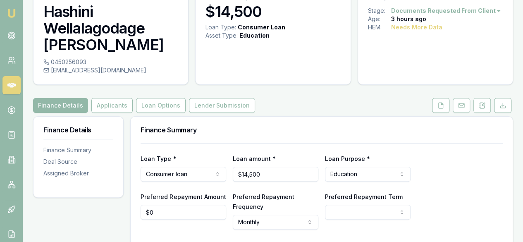
scroll to position [45, 0]
click at [118, 106] on button "Applicants" at bounding box center [111, 105] width 41 height 15
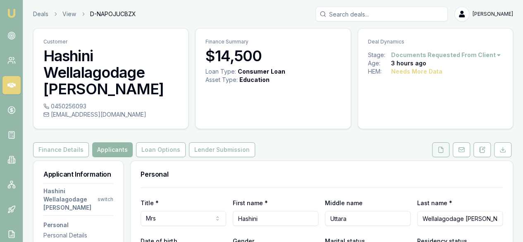
click at [443, 149] on icon at bounding box center [441, 149] width 5 height 5
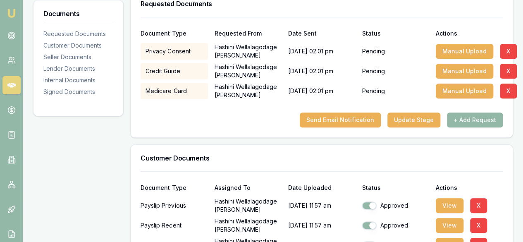
scroll to position [170, 0]
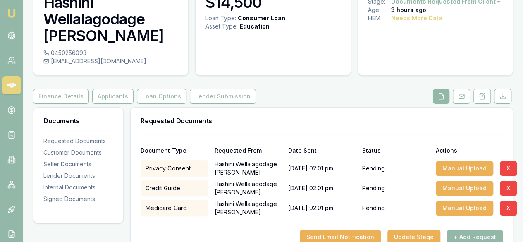
scroll to position [54, 0]
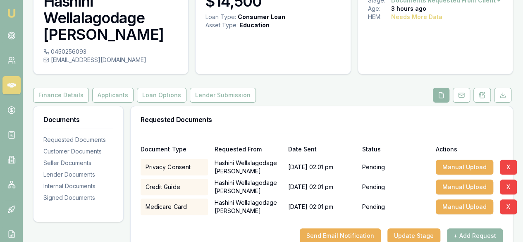
scroll to position [55, 0]
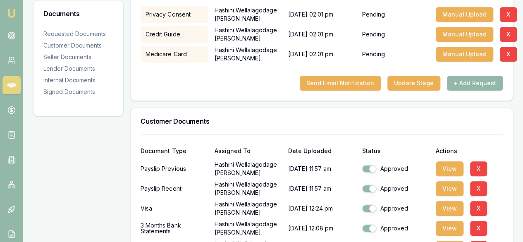
scroll to position [207, 0]
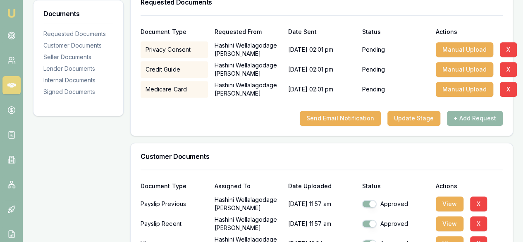
scroll to position [163, 0]
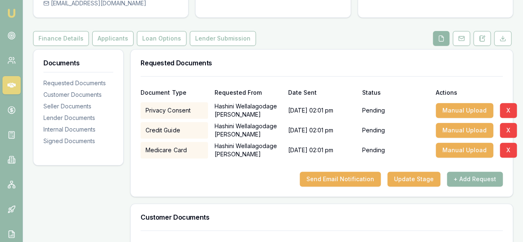
scroll to position [112, 0]
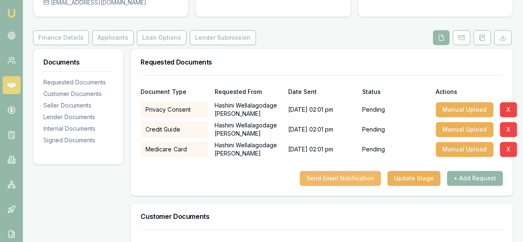
drag, startPoint x: 364, startPoint y: 177, endPoint x: 345, endPoint y: 175, distance: 19.2
click at [345, 175] on button "Send Email Notification" at bounding box center [340, 178] width 81 height 15
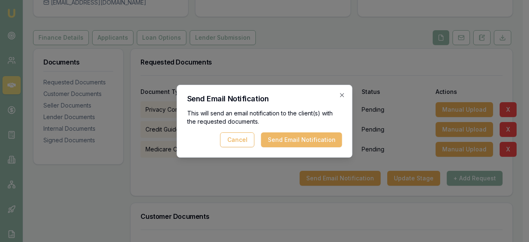
click at [318, 143] on button "Send Email Notification" at bounding box center [301, 139] width 81 height 15
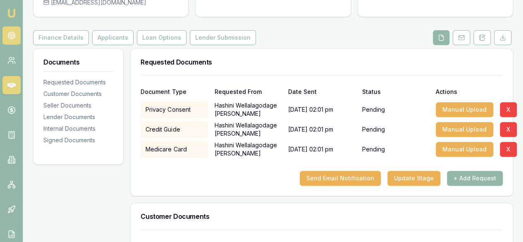
click at [14, 36] on icon at bounding box center [11, 35] width 8 height 8
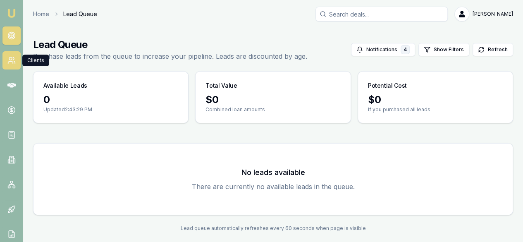
click at [14, 67] on link at bounding box center [11, 60] width 18 height 18
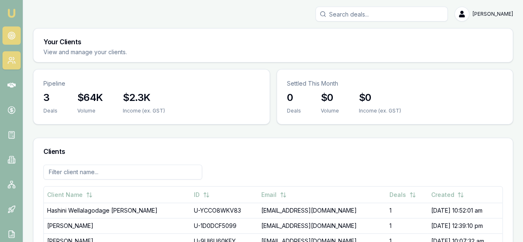
click at [11, 37] on icon at bounding box center [11, 35] width 8 height 8
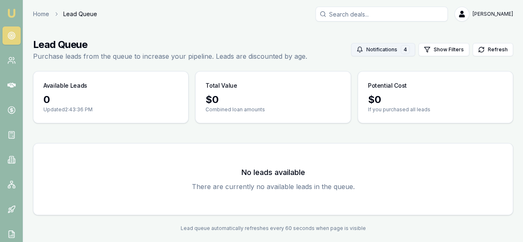
click at [383, 52] on button "Notifications 4" at bounding box center [383, 49] width 64 height 13
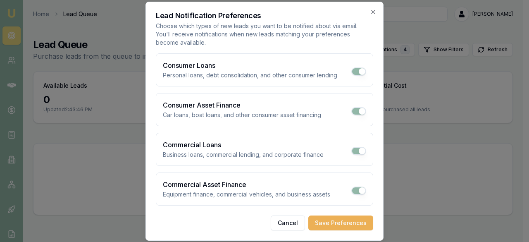
click at [369, 7] on div "Lead Notification Preferences Choose which types of new leads you want to be no…" at bounding box center [265, 121] width 238 height 239
click at [374, 13] on icon "button" at bounding box center [373, 12] width 7 height 7
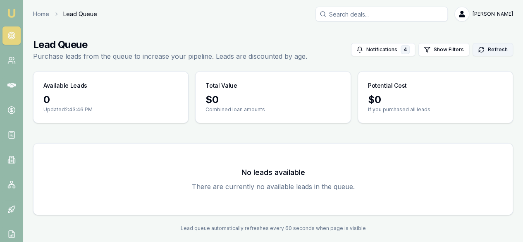
click at [494, 52] on button "Refresh" at bounding box center [493, 49] width 41 height 13
click at [490, 49] on button "Refresh" at bounding box center [493, 49] width 41 height 13
click at [14, 63] on icon at bounding box center [14, 63] width 1 height 2
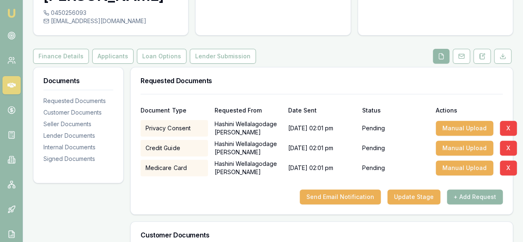
scroll to position [91, 0]
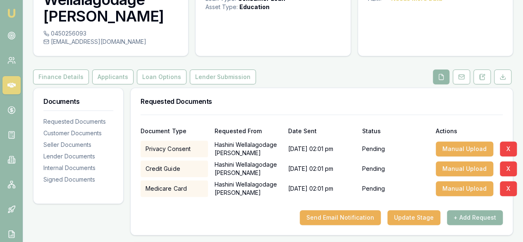
scroll to position [74, 0]
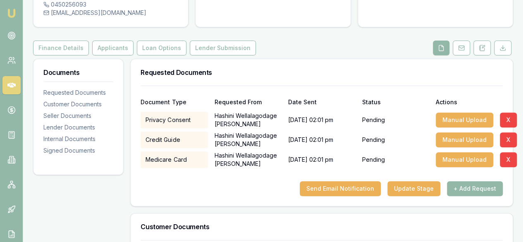
scroll to position [110, 0]
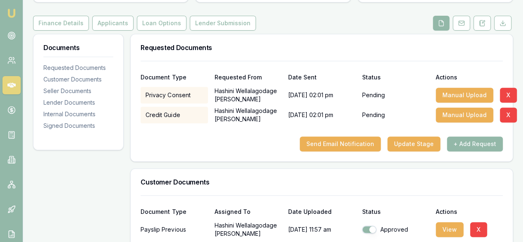
scroll to position [126, 0]
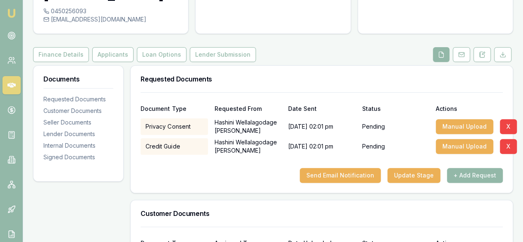
scroll to position [96, 0]
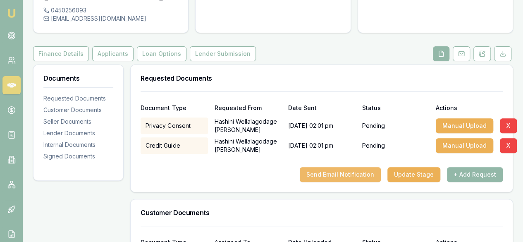
click at [346, 176] on button "Send Email Notification" at bounding box center [340, 174] width 81 height 15
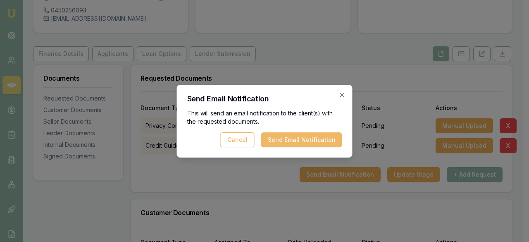
click at [326, 140] on button "Send Email Notification" at bounding box center [301, 139] width 81 height 15
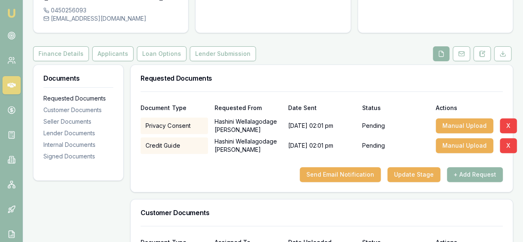
click at [99, 100] on div "Requested Documents" at bounding box center [78, 98] width 70 height 8
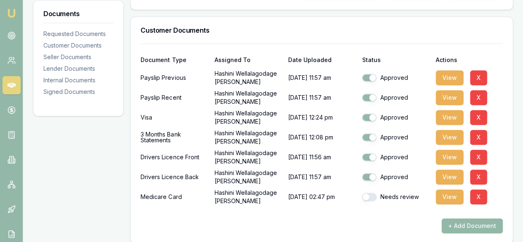
scroll to position [279, 0]
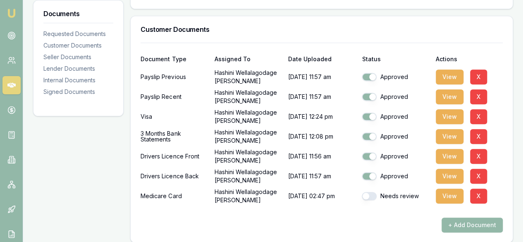
click at [160, 198] on div "Medicare Card" at bounding box center [174, 196] width 67 height 17
click at [452, 194] on button "View" at bounding box center [450, 196] width 28 height 15
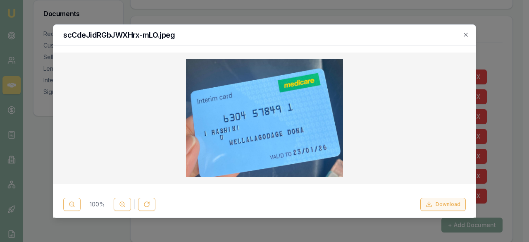
click at [438, 202] on button "Download" at bounding box center [442, 204] width 45 height 13
click at [467, 35] on icon "button" at bounding box center [466, 34] width 7 height 7
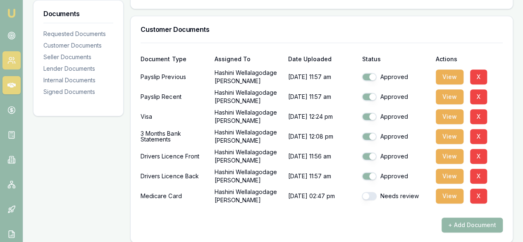
click at [10, 57] on circle at bounding box center [10, 58] width 3 height 3
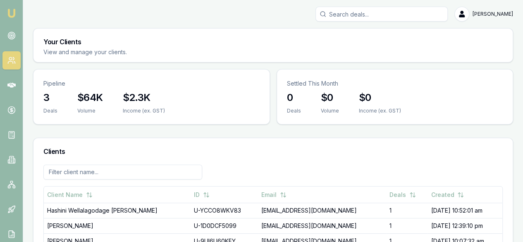
scroll to position [0, 0]
click at [10, 37] on circle at bounding box center [12, 35] width 4 height 4
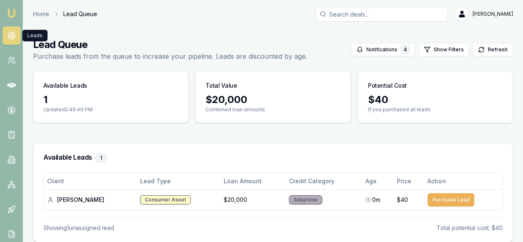
click at [11, 35] on circle at bounding box center [11, 35] width 1 height 1
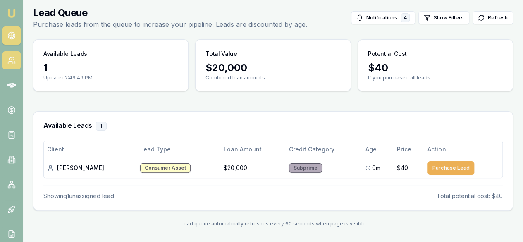
click at [12, 63] on icon at bounding box center [11, 60] width 8 height 8
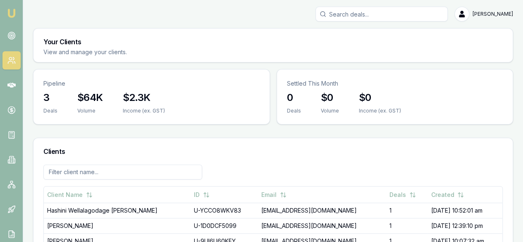
scroll to position [15, 0]
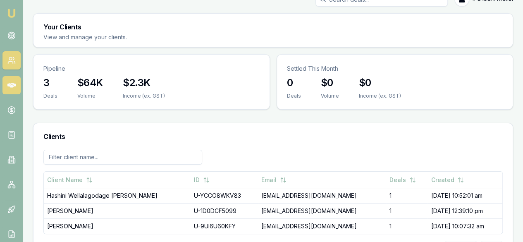
click at [13, 89] on icon at bounding box center [11, 85] width 8 height 8
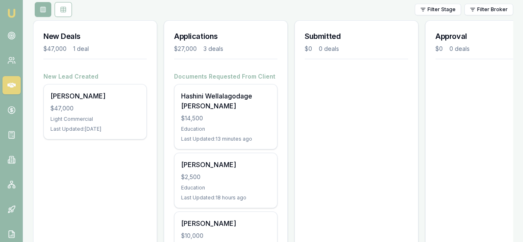
scroll to position [161, 0]
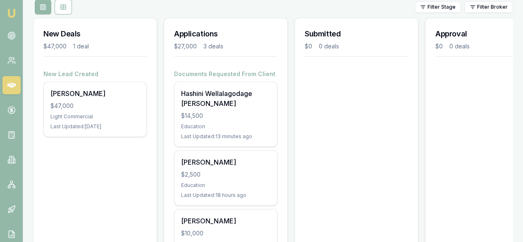
click at [234, 216] on div "[PERSON_NAME]" at bounding box center [225, 221] width 89 height 10
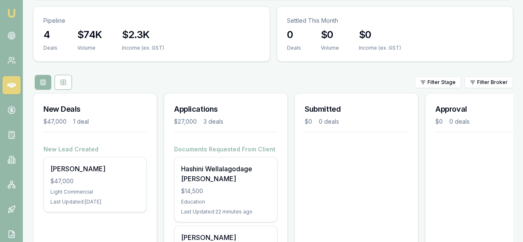
scroll to position [89, 0]
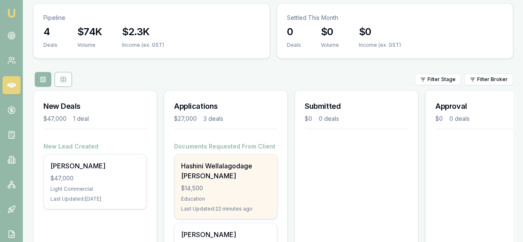
click at [220, 161] on div "Hashini Wellalagodage [PERSON_NAME]" at bounding box center [225, 171] width 89 height 20
click at [234, 184] on div "$14,500" at bounding box center [225, 188] width 89 height 8
click at [225, 184] on div "$14,500" at bounding box center [225, 188] width 89 height 8
click at [224, 205] on div "Last Updated: 56 minutes ago" at bounding box center [225, 208] width 89 height 7
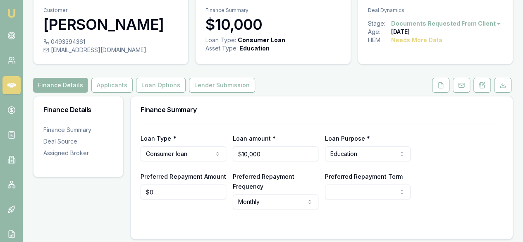
scroll to position [32, 0]
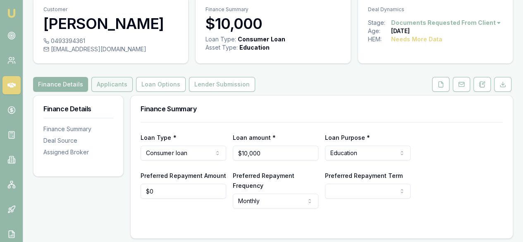
click at [107, 86] on button "Applicants" at bounding box center [111, 84] width 41 height 15
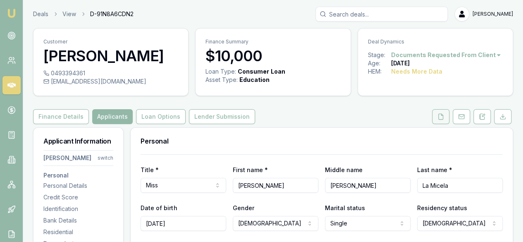
click at [441, 121] on button at bounding box center [440, 116] width 17 height 15
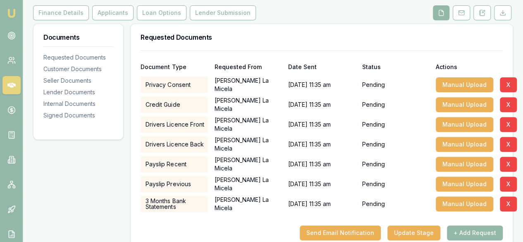
scroll to position [107, 0]
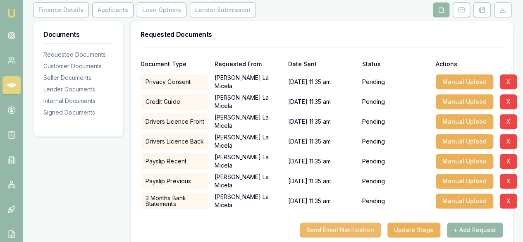
click at [352, 225] on button "Send Email Notification" at bounding box center [340, 229] width 81 height 15
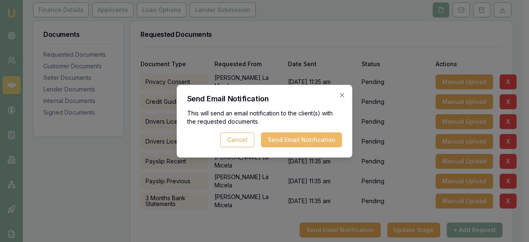
click at [291, 136] on button "Send Email Notification" at bounding box center [301, 139] width 81 height 15
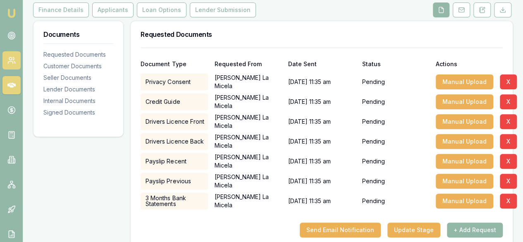
click at [11, 61] on icon at bounding box center [11, 60] width 8 height 8
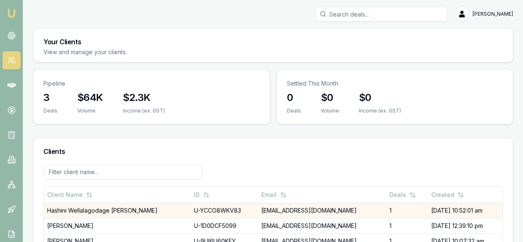
click at [258, 203] on td "[EMAIL_ADDRESS][DOMAIN_NAME]" at bounding box center [322, 210] width 128 height 15
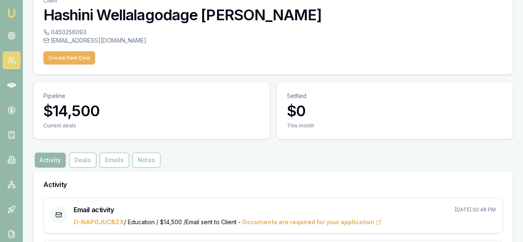
scroll to position [42, 0]
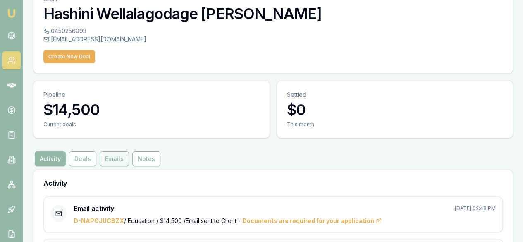
click at [114, 151] on button "Emails" at bounding box center [114, 158] width 29 height 15
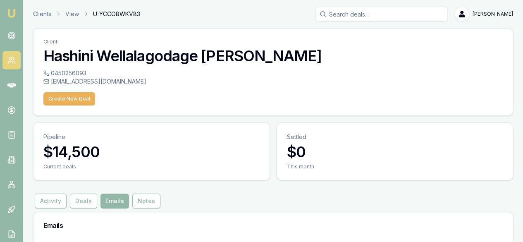
scroll to position [67, 0]
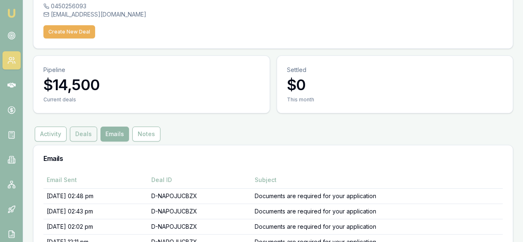
click at [79, 127] on button "Deals" at bounding box center [83, 134] width 27 height 15
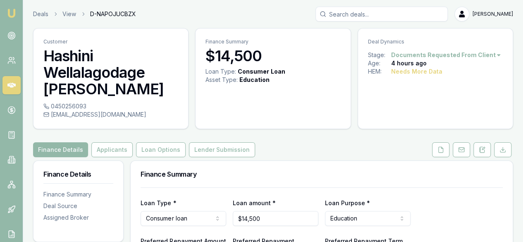
scroll to position [2, 0]
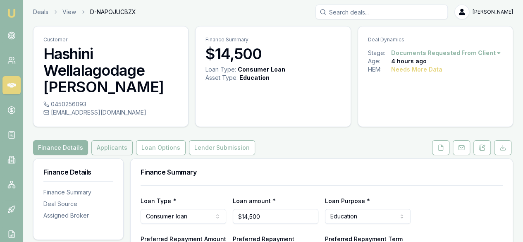
click at [107, 147] on button "Applicants" at bounding box center [111, 147] width 41 height 15
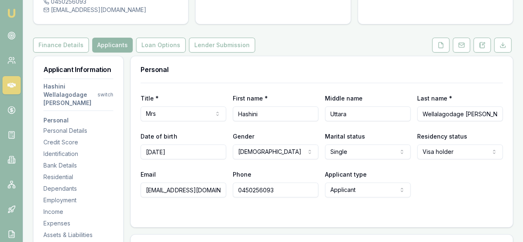
scroll to position [103, 0]
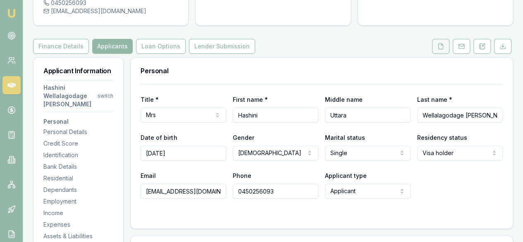
click at [440, 46] on icon at bounding box center [440, 46] width 7 height 7
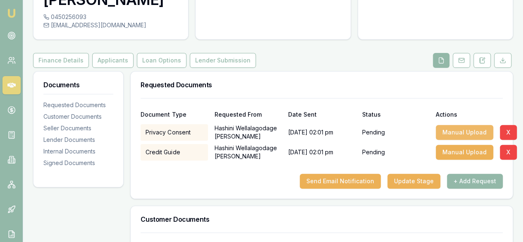
scroll to position [90, 0]
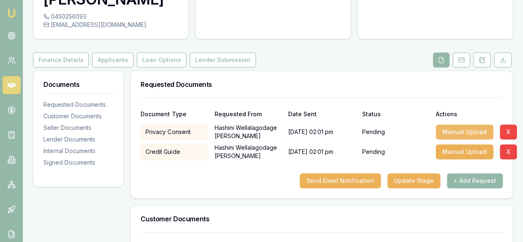
click at [455, 133] on button "Manual Upload" at bounding box center [464, 131] width 57 height 15
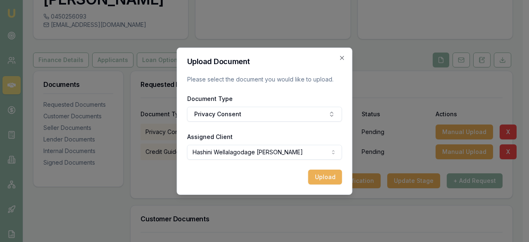
click at [347, 60] on div "Upload Document Please select the document you would like to upload. Document T…" at bounding box center [265, 121] width 176 height 147
click at [346, 60] on div "Upload Document Please select the document you would like to upload. Document T…" at bounding box center [265, 121] width 176 height 147
click at [345, 60] on icon "button" at bounding box center [342, 58] width 7 height 7
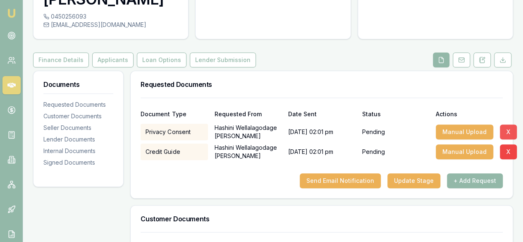
click at [504, 134] on button "X" at bounding box center [508, 131] width 17 height 15
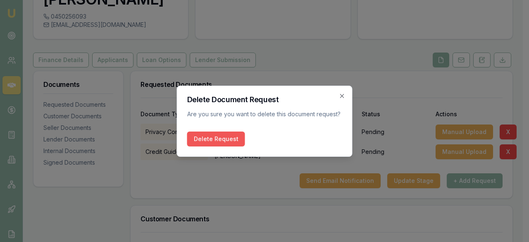
click at [227, 138] on button "Delete Request" at bounding box center [216, 138] width 58 height 15
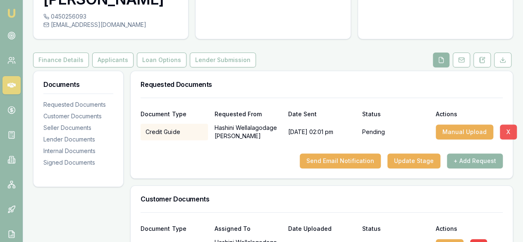
click at [505, 130] on button "X" at bounding box center [508, 131] width 17 height 15
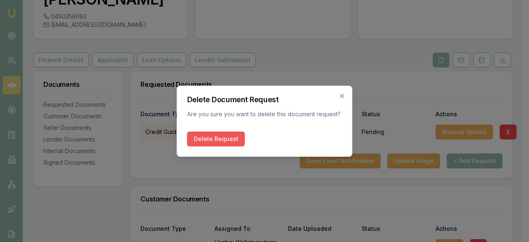
click at [229, 137] on button "Delete Request" at bounding box center [216, 138] width 58 height 15
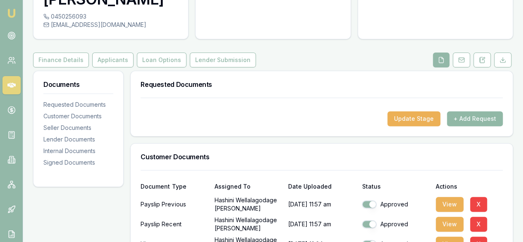
click at [461, 117] on button "+ Add Request" at bounding box center [475, 118] width 56 height 15
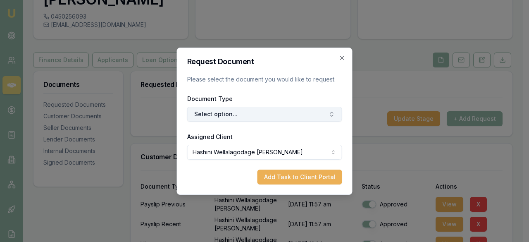
click at [306, 115] on button "Select option..." at bounding box center [264, 114] width 155 height 15
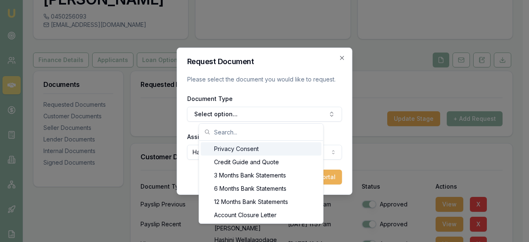
click at [289, 148] on div "Privacy Consent" at bounding box center [261, 148] width 121 height 13
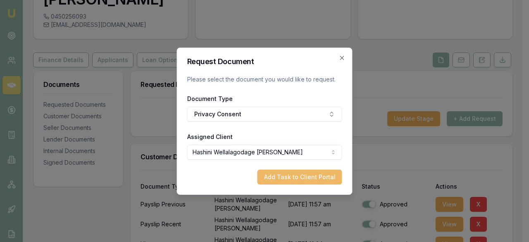
click at [301, 175] on button "Add Task to Client Portal" at bounding box center [300, 176] width 85 height 15
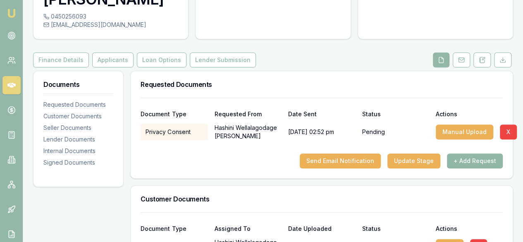
click at [465, 163] on button "+ Add Request" at bounding box center [475, 160] width 56 height 15
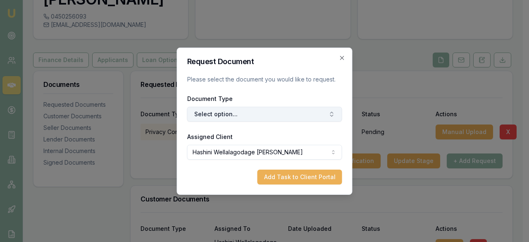
click at [290, 117] on button "Select option..." at bounding box center [264, 114] width 155 height 15
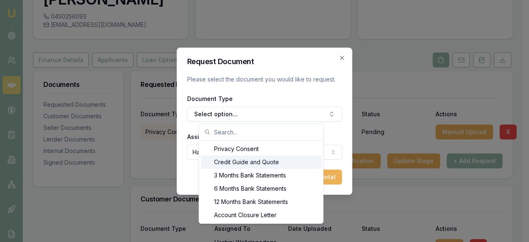
click at [284, 161] on div "Credit Guide and Quote" at bounding box center [261, 161] width 121 height 13
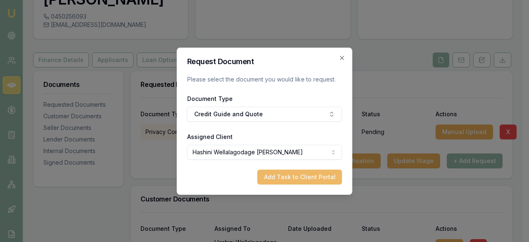
click at [288, 180] on button "Add Task to Client Portal" at bounding box center [300, 176] width 85 height 15
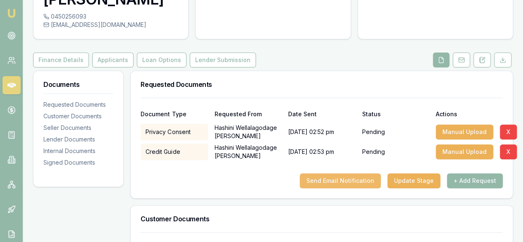
click at [339, 184] on button "Send Email Notification" at bounding box center [340, 180] width 81 height 15
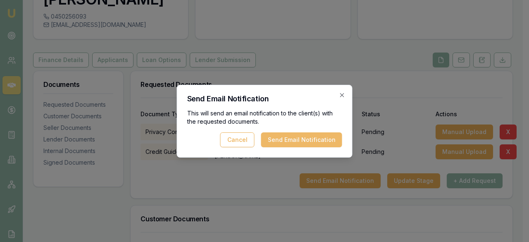
click at [314, 136] on button "Send Email Notification" at bounding box center [301, 139] width 81 height 15
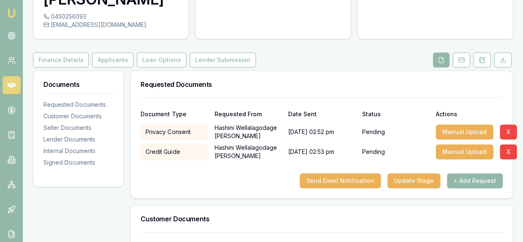
click at [192, 133] on div "Privacy Consent" at bounding box center [174, 132] width 67 height 17
click at [504, 61] on icon at bounding box center [502, 60] width 7 height 7
drag, startPoint x: 389, startPoint y: 31, endPoint x: 376, endPoint y: 165, distance: 135.0
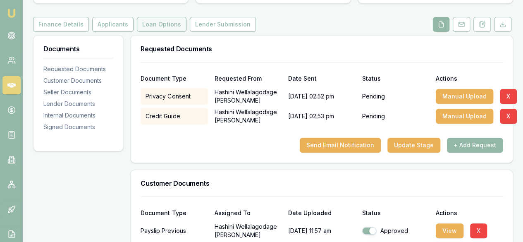
scroll to position [126, 0]
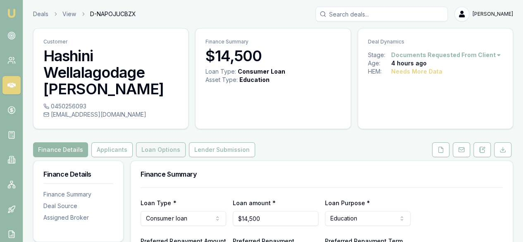
click at [160, 150] on button "Loan Options" at bounding box center [161, 149] width 50 height 15
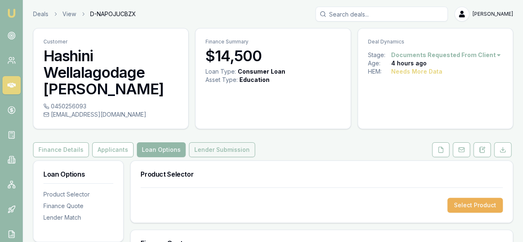
click at [224, 151] on button "Lender Submission" at bounding box center [222, 149] width 66 height 15
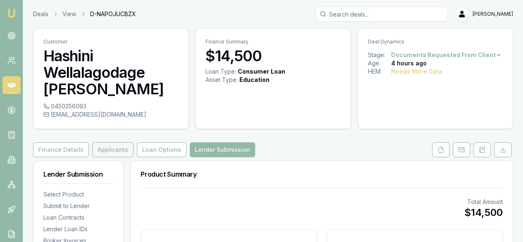
click at [114, 150] on button "Applicants" at bounding box center [112, 149] width 41 height 15
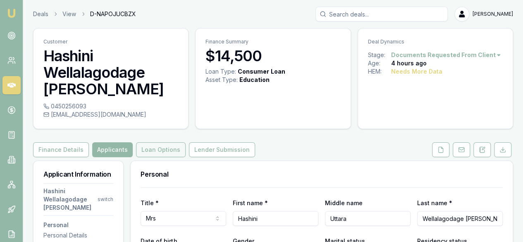
click at [148, 151] on button "Loan Options" at bounding box center [161, 149] width 50 height 15
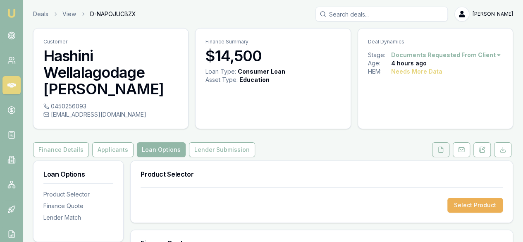
click at [438, 150] on icon at bounding box center [440, 149] width 7 height 7
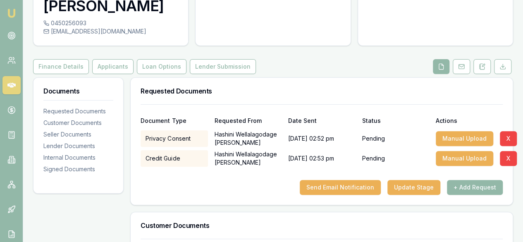
scroll to position [83, 0]
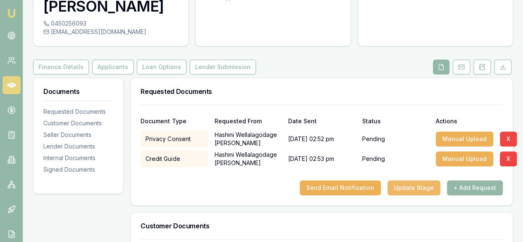
click at [423, 187] on button "Update Stage" at bounding box center [413, 187] width 53 height 15
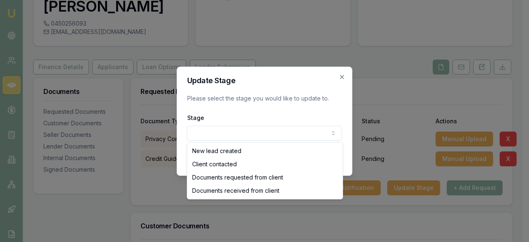
click at [315, 129] on body "Emu Broker Deals View D-NAPOJUCBZX Laura La Micela Toggle Menu Customer Hashini…" at bounding box center [261, 38] width 523 height 242
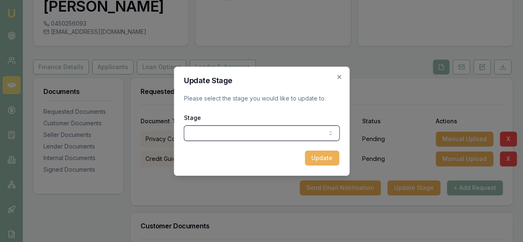
click at [342, 81] on body "Emu Broker Deals View D-NAPOJUCBZX Laura La Micela Toggle Menu Customer Hashini…" at bounding box center [261, 38] width 523 height 242
click at [341, 81] on div "Update Stage Please select the stage you would like to update to. Stage New lea…" at bounding box center [262, 121] width 176 height 109
click at [339, 78] on icon "button" at bounding box center [339, 77] width 7 height 7
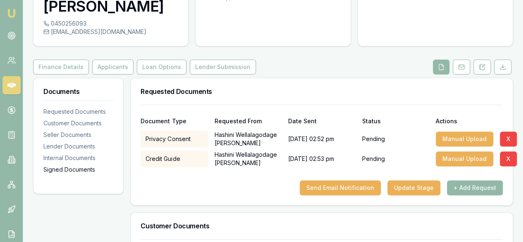
click at [74, 169] on div "Signed Documents" at bounding box center [78, 169] width 70 height 8
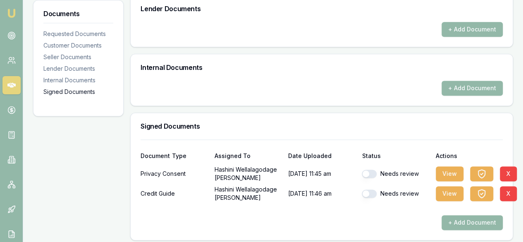
scroll to position [537, 0]
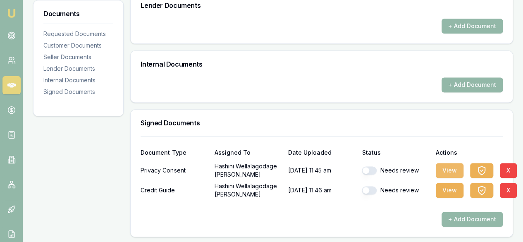
click at [453, 172] on button "View" at bounding box center [450, 170] width 28 height 15
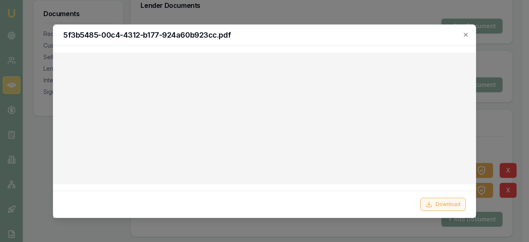
click at [444, 205] on button "Download" at bounding box center [442, 204] width 45 height 13
click at [446, 207] on button "Download" at bounding box center [442, 204] width 45 height 13
click at [470, 35] on div "5f3b5485-00c4-4312-b177-924a60b923cc.pdf" at bounding box center [264, 35] width 423 height 21
click at [467, 34] on icon "button" at bounding box center [466, 34] width 7 height 7
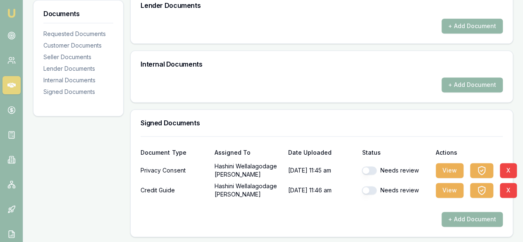
click at [367, 169] on button "button" at bounding box center [369, 170] width 15 height 8
click at [446, 188] on button "View" at bounding box center [450, 190] width 28 height 15
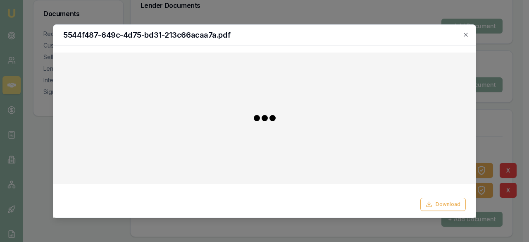
checkbox input "false"
checkbox input "true"
click at [441, 203] on button "Download" at bounding box center [442, 204] width 45 height 13
click at [466, 36] on icon "button" at bounding box center [466, 34] width 7 height 7
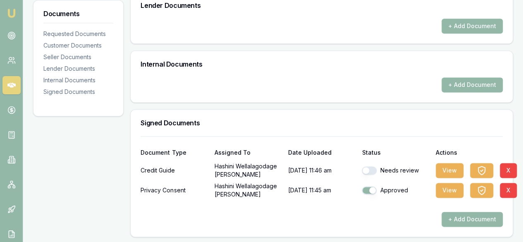
click at [367, 171] on button "button" at bounding box center [369, 170] width 15 height 8
checkbox input "true"
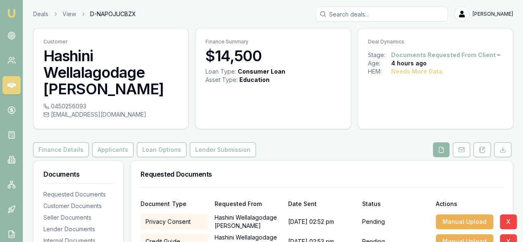
scroll to position [1, 0]
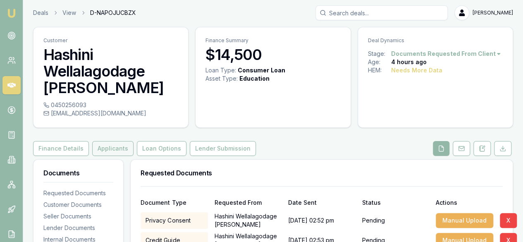
click at [119, 146] on button "Applicants" at bounding box center [112, 148] width 41 height 15
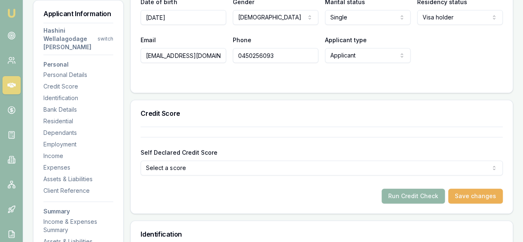
scroll to position [239, 0]
click at [415, 199] on button "Run Credit Check" at bounding box center [413, 195] width 63 height 15
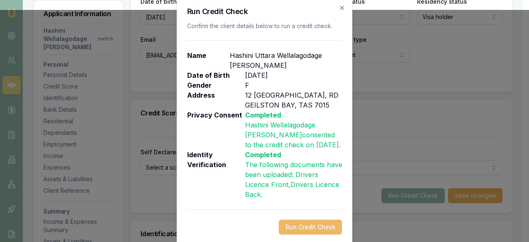
click at [300, 233] on button "Run Credit Check" at bounding box center [310, 227] width 63 height 15
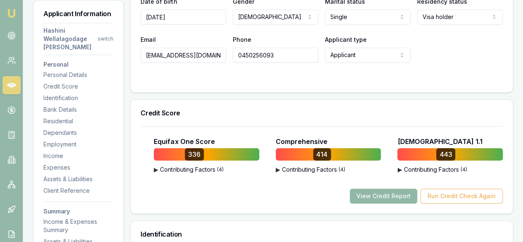
click at [397, 194] on button "View Credit Report" at bounding box center [383, 196] width 67 height 15
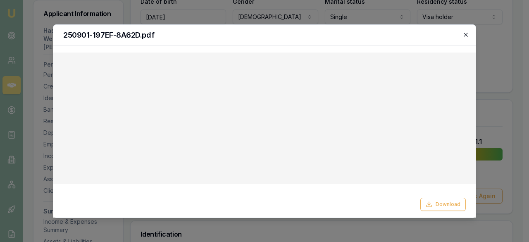
click at [466, 35] on icon "button" at bounding box center [466, 35] width 4 height 4
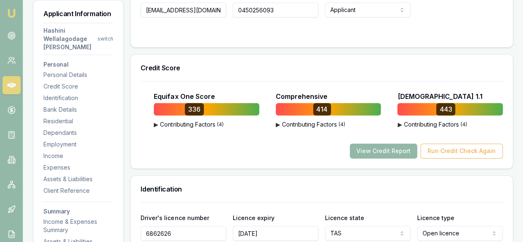
scroll to position [284, 0]
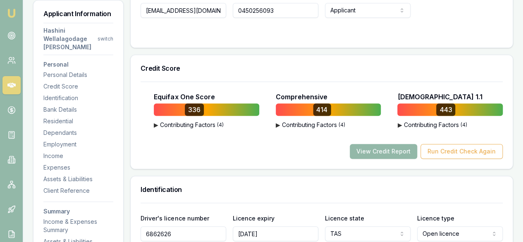
click at [189, 125] on button "▶ Contributing Factors ( 4 )" at bounding box center [207, 125] width 107 height 8
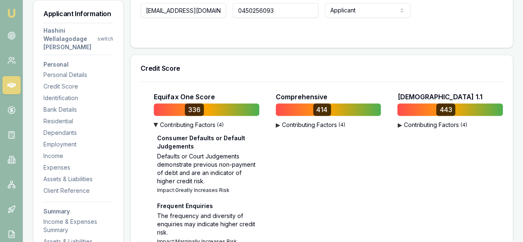
click at [177, 124] on button "▶ Contributing Factors ( 4 )" at bounding box center [207, 125] width 107 height 8
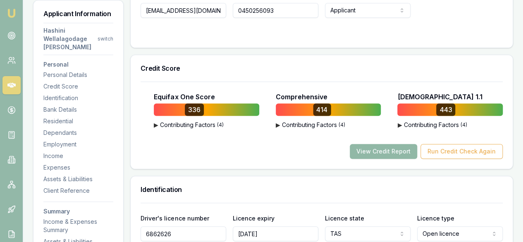
click at [407, 151] on button "View Credit Report" at bounding box center [383, 151] width 67 height 15
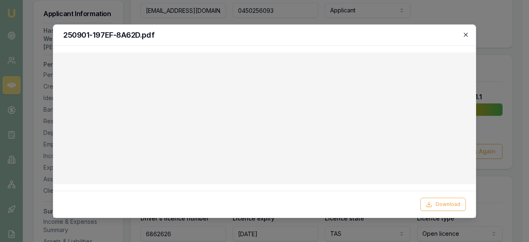
click at [464, 34] on icon "button" at bounding box center [466, 34] width 7 height 7
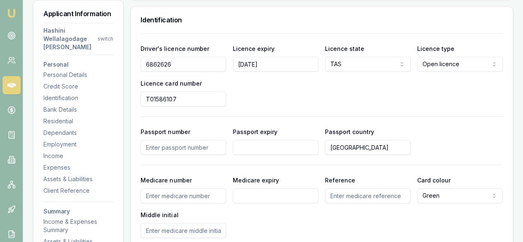
scroll to position [453, 0]
click at [352, 129] on label "Passport country" at bounding box center [349, 132] width 49 height 7
click at [352, 140] on input "Australia" at bounding box center [368, 147] width 86 height 15
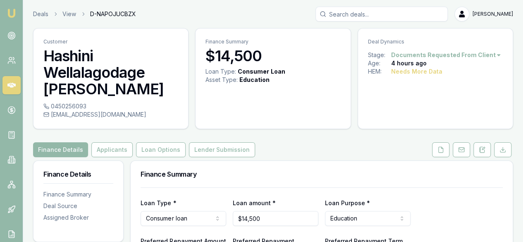
scroll to position [1, 0]
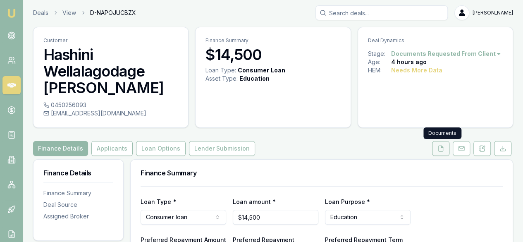
click at [448, 147] on button at bounding box center [440, 148] width 17 height 15
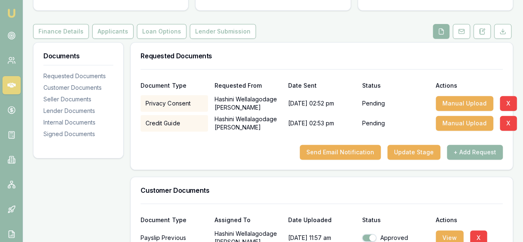
scroll to position [119, 0]
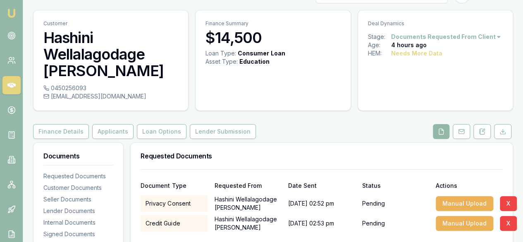
scroll to position [21, 0]
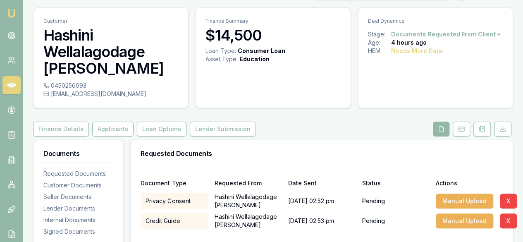
checkbox input "true"
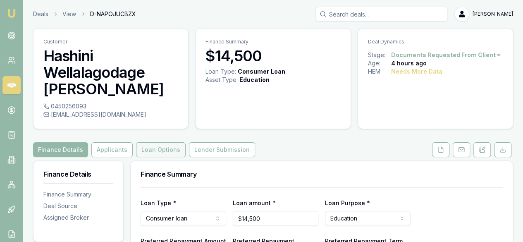
click at [160, 150] on button "Loan Options" at bounding box center [161, 149] width 50 height 15
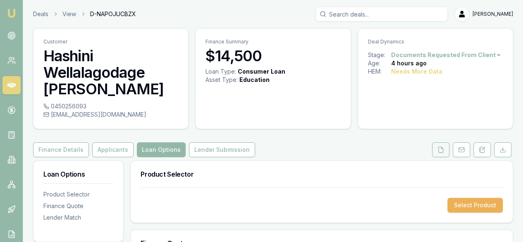
click at [441, 148] on icon at bounding box center [440, 149] width 7 height 7
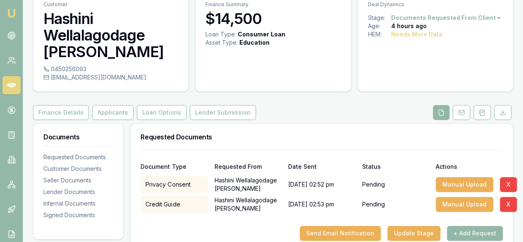
scroll to position [34, 0]
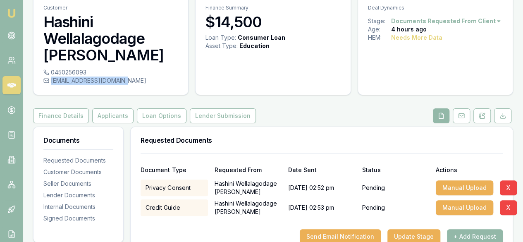
drag, startPoint x: 130, startPoint y: 81, endPoint x: 117, endPoint y: 80, distance: 12.4
click at [117, 80] on div "[EMAIL_ADDRESS][DOMAIN_NAME]" at bounding box center [110, 80] width 135 height 8
copy div "[EMAIL_ADDRESS][DOMAIN_NAME]"
checkbox input "true"
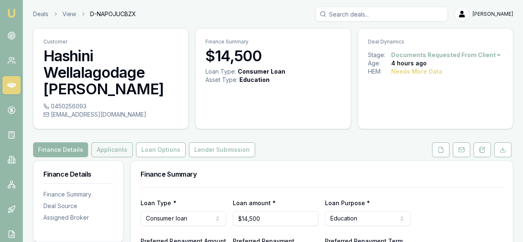
click at [116, 148] on button "Applicants" at bounding box center [111, 149] width 41 height 15
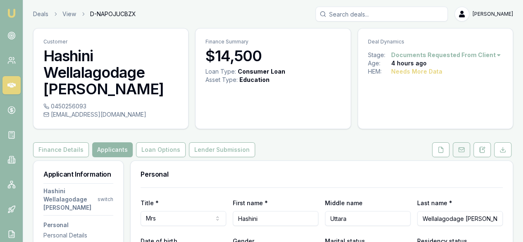
click at [461, 154] on button at bounding box center [461, 149] width 17 height 15
click at [158, 152] on button "Loan Options" at bounding box center [161, 149] width 50 height 15
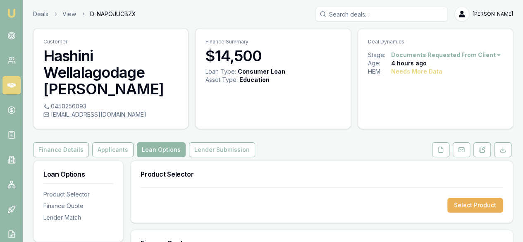
click at [496, 16] on html "Emu Broker Deals View D-NAPOJUCBZX Laura La Micela Toggle Menu Customer Hashini…" at bounding box center [261, 121] width 523 height 242
